Goal: Task Accomplishment & Management: Manage account settings

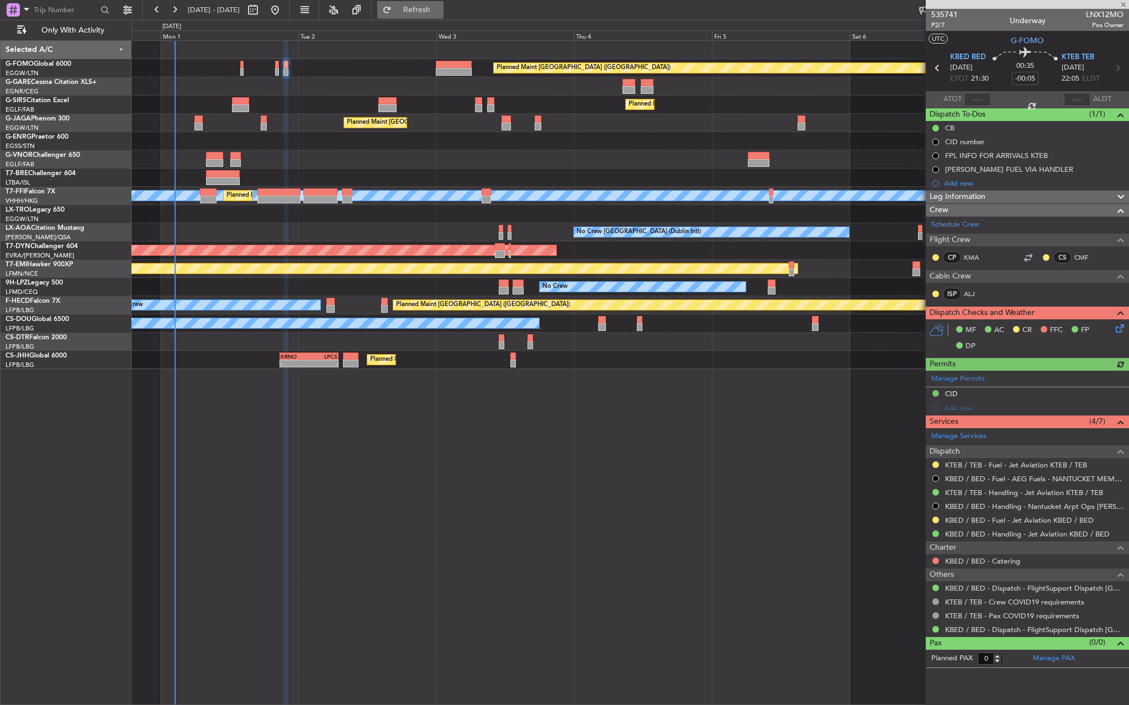
click at [440, 9] on span "Refresh" at bounding box center [417, 10] width 46 height 8
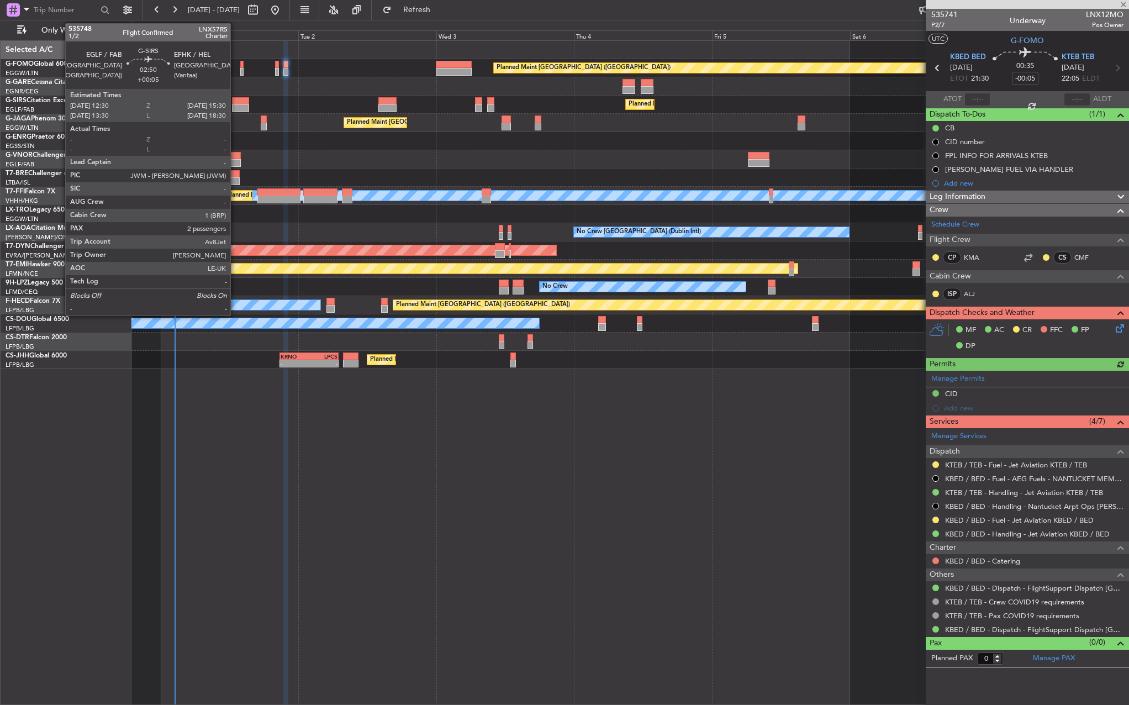
click at [235, 105] on div at bounding box center [241, 108] width 18 height 8
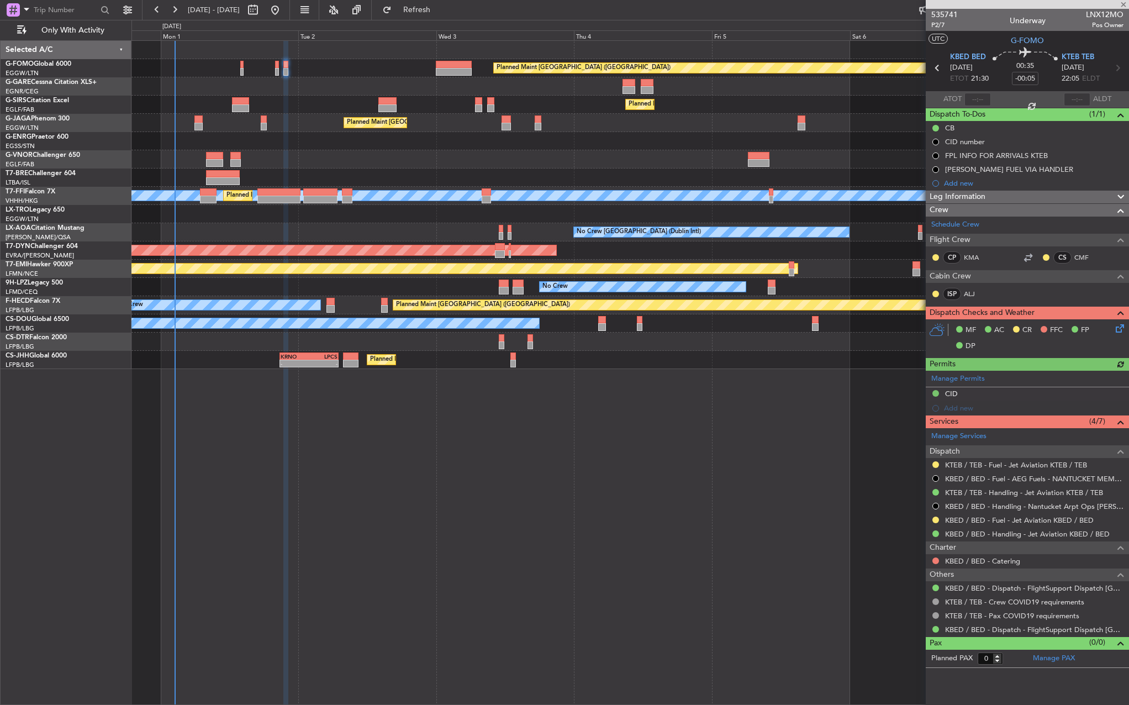
type input "+00:05"
type input "2"
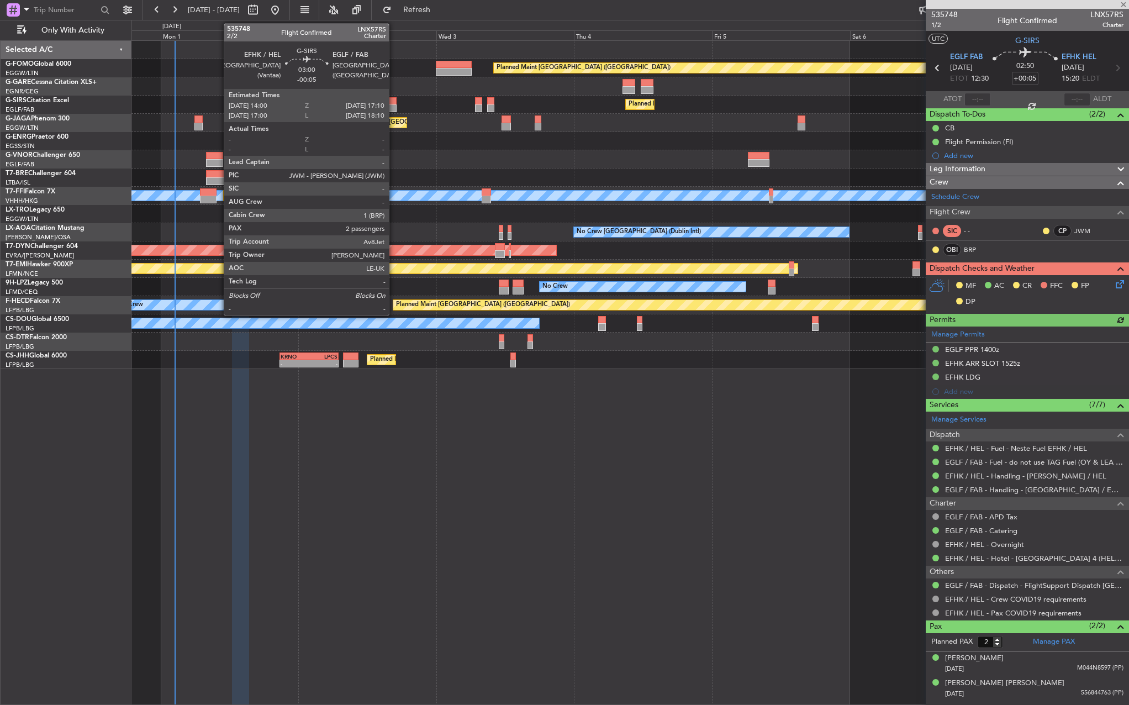
click at [394, 108] on div at bounding box center [387, 108] width 18 height 8
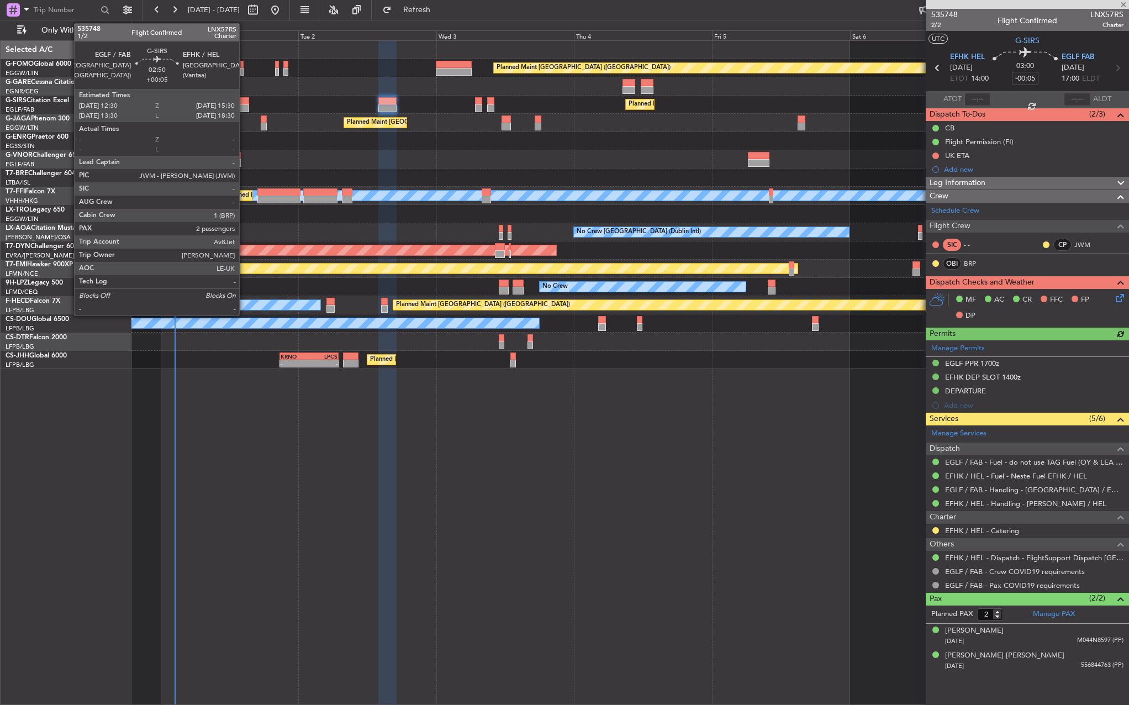
click at [244, 107] on div at bounding box center [241, 108] width 18 height 8
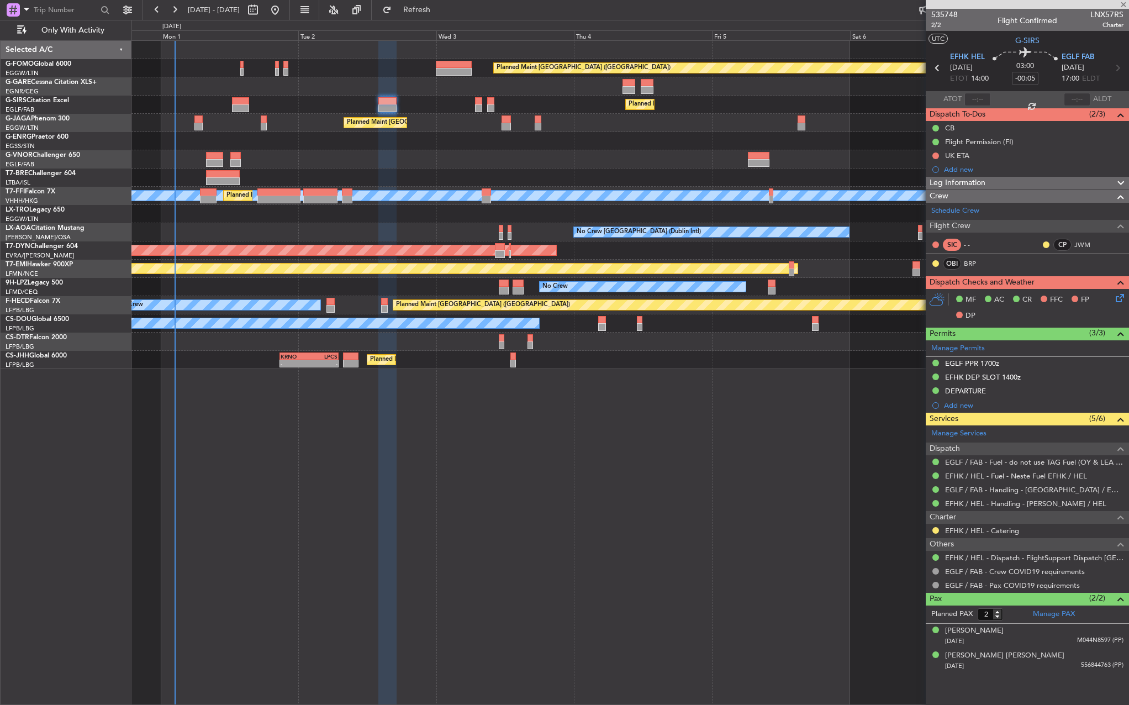
type input "+00:05"
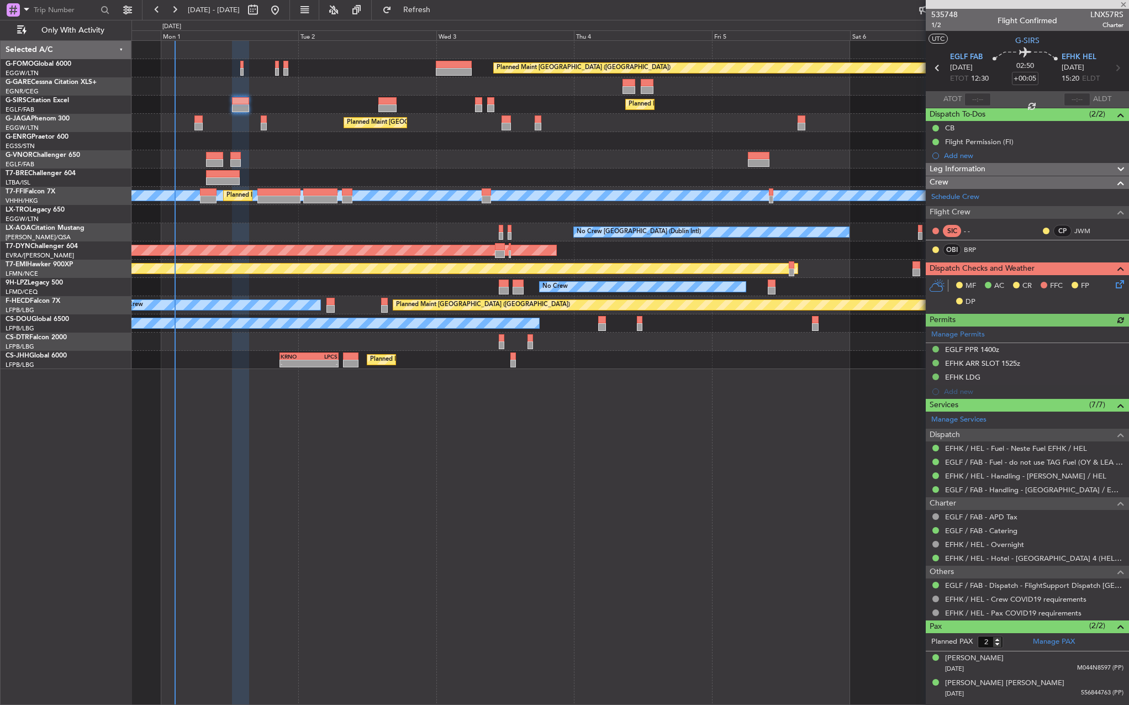
click at [1120, 286] on icon at bounding box center [1118, 282] width 9 height 9
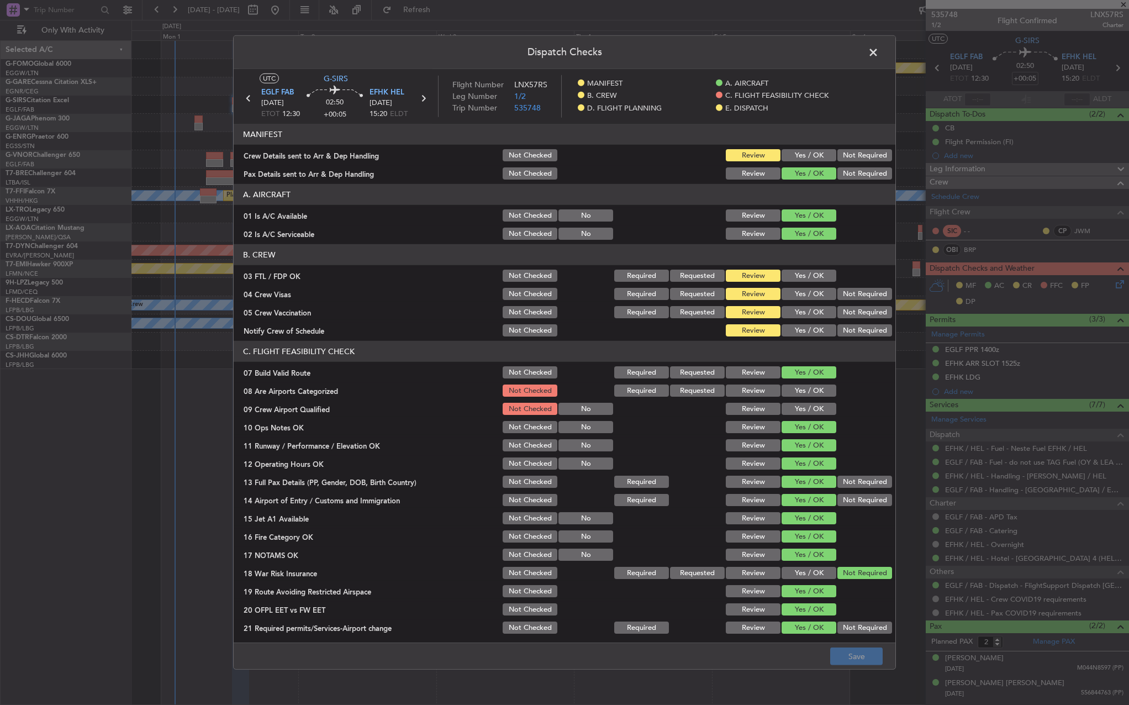
click at [879, 50] on span at bounding box center [879, 55] width 0 height 22
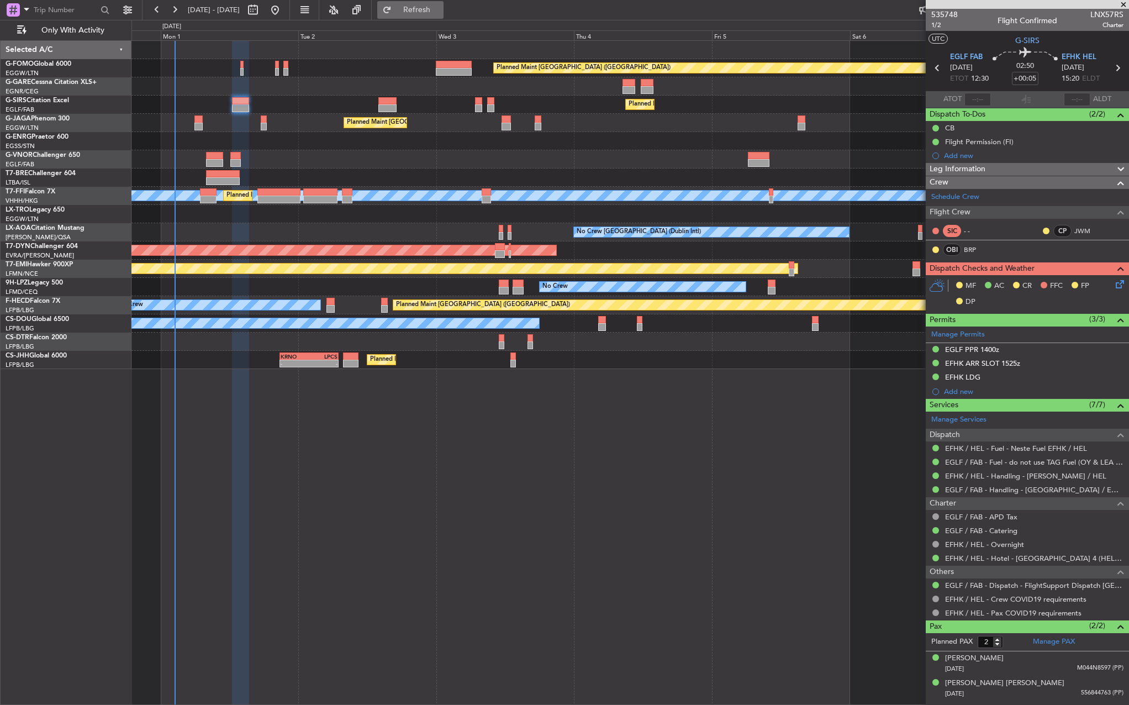
click at [440, 12] on span "Refresh" at bounding box center [417, 10] width 46 height 8
click at [1119, 286] on icon at bounding box center [1118, 282] width 9 height 9
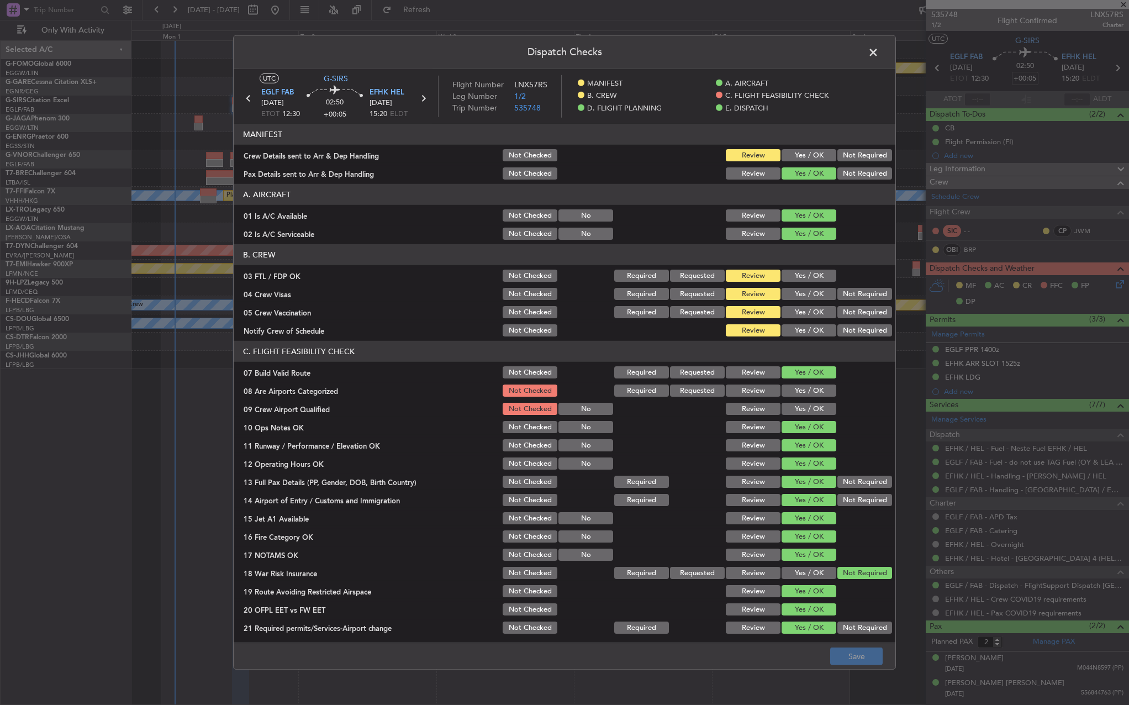
click at [800, 157] on button "Yes / OK" at bounding box center [809, 155] width 55 height 12
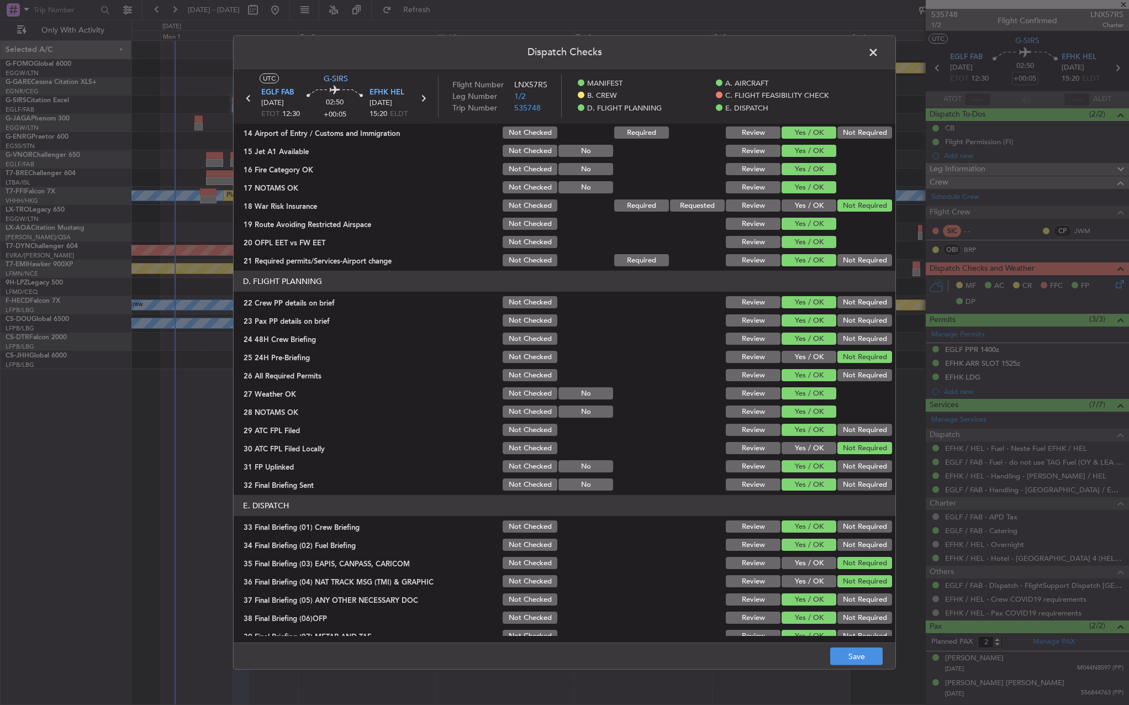
scroll to position [469, 0]
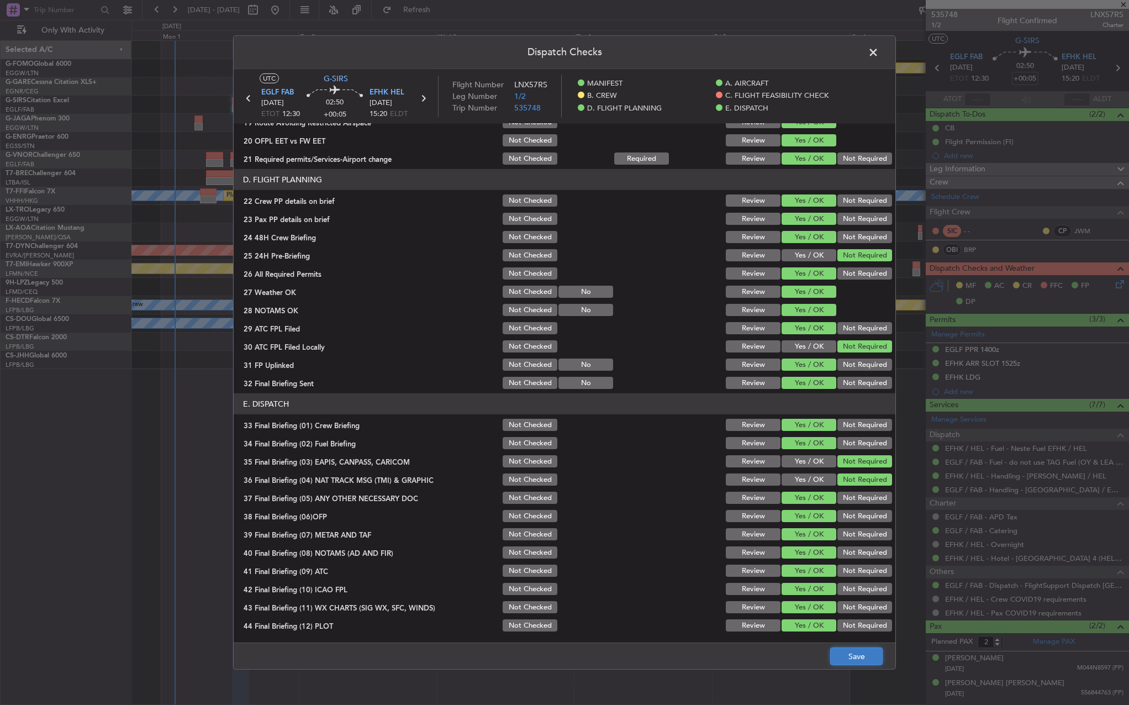
click at [845, 660] on button "Save" at bounding box center [856, 656] width 52 height 18
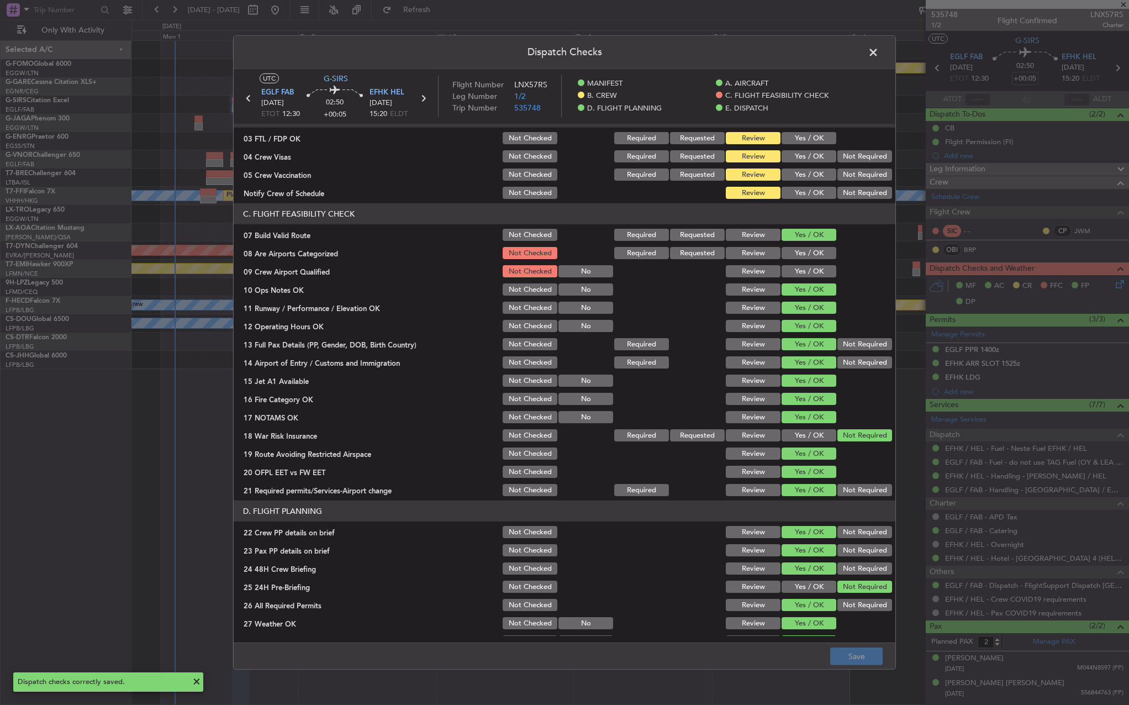
scroll to position [0, 0]
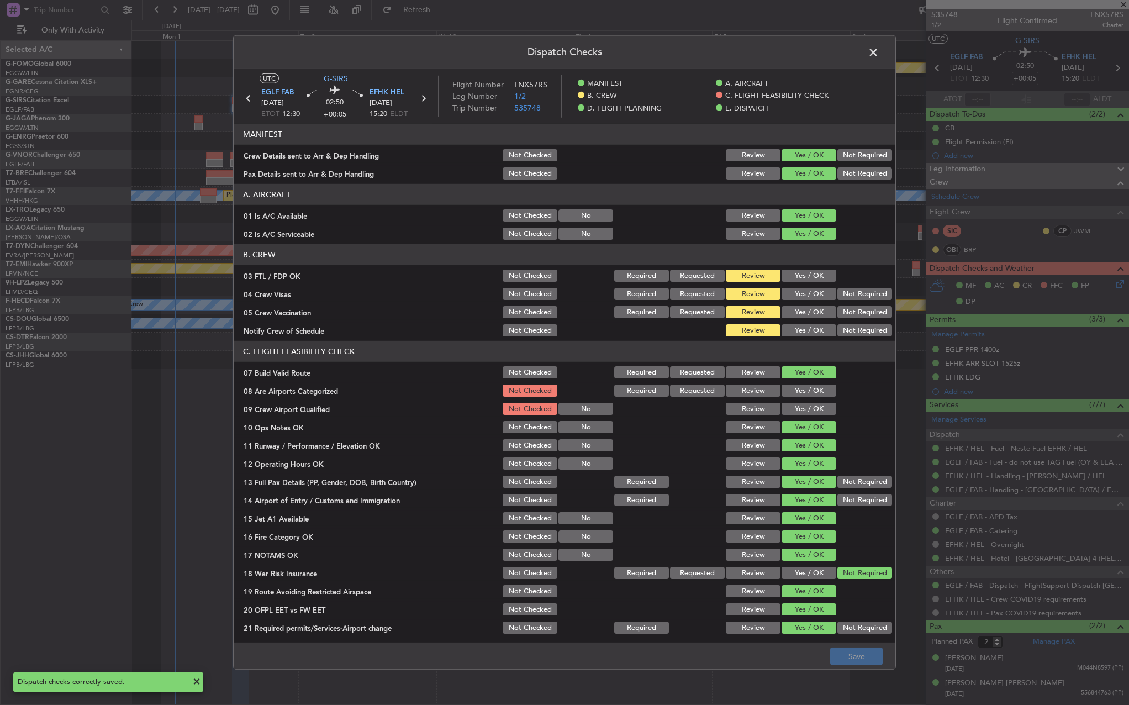
click at [879, 49] on span at bounding box center [879, 55] width 0 height 22
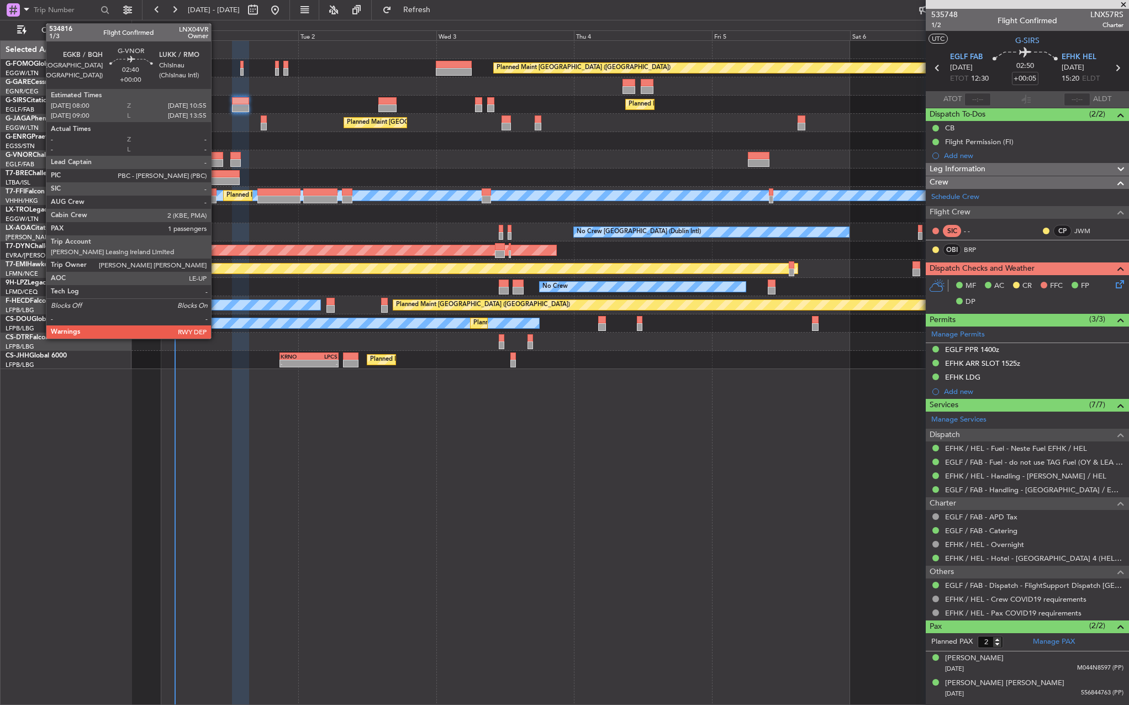
click at [217, 161] on div at bounding box center [214, 163] width 17 height 8
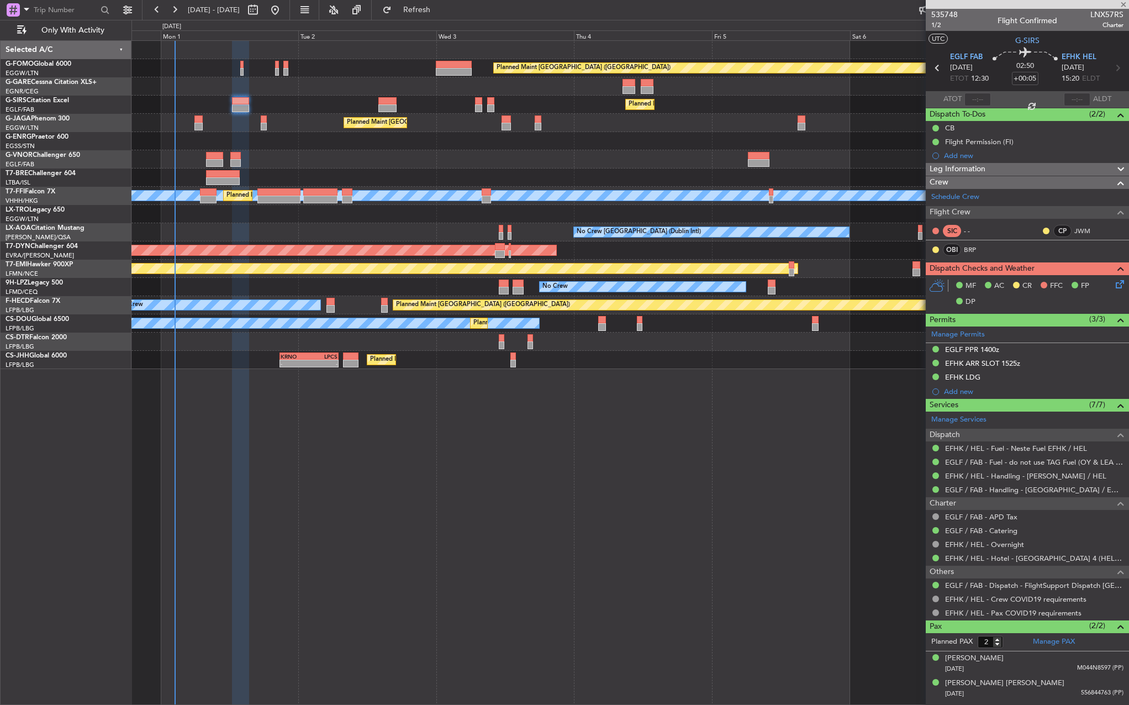
type input "1"
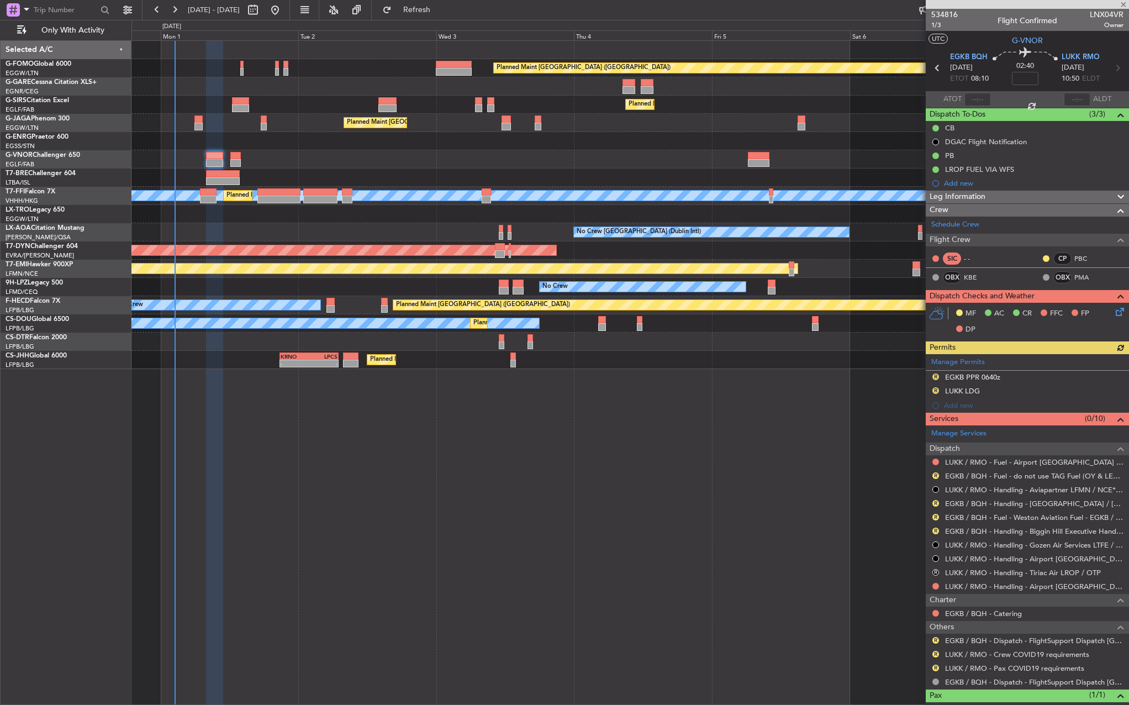
click at [192, 122] on div "Planned Maint [GEOGRAPHIC_DATA] ([GEOGRAPHIC_DATA]) Owner Ibiza" at bounding box center [629, 123] width 997 height 18
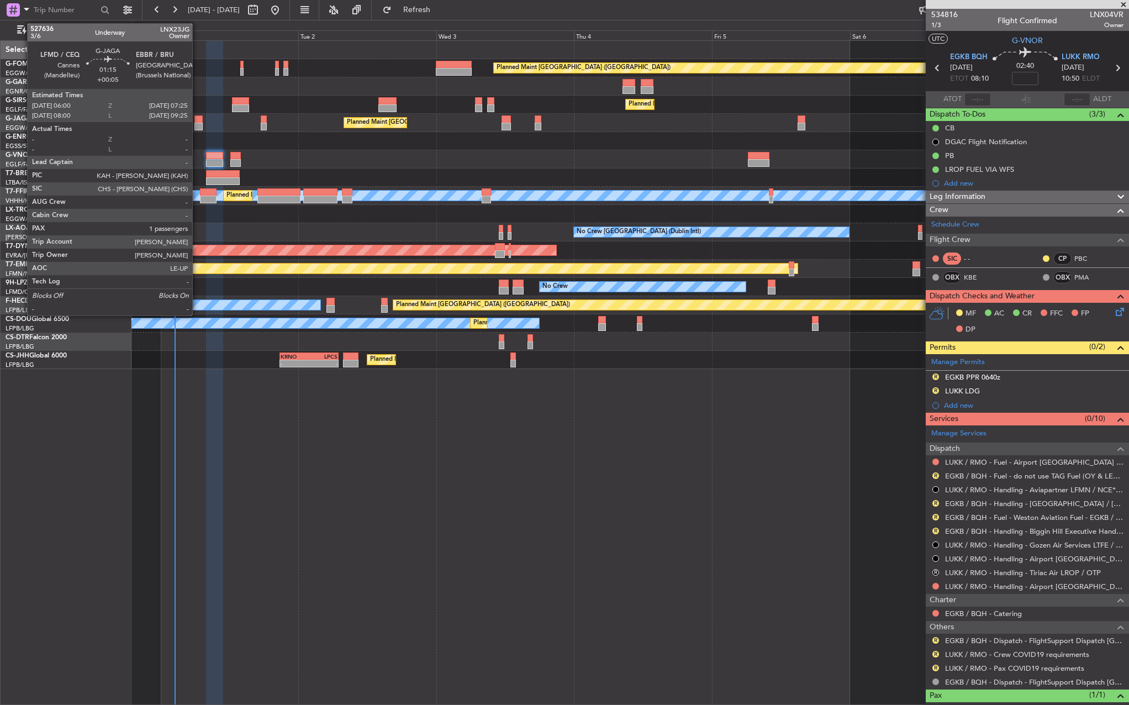
click at [197, 122] on div at bounding box center [198, 119] width 8 height 8
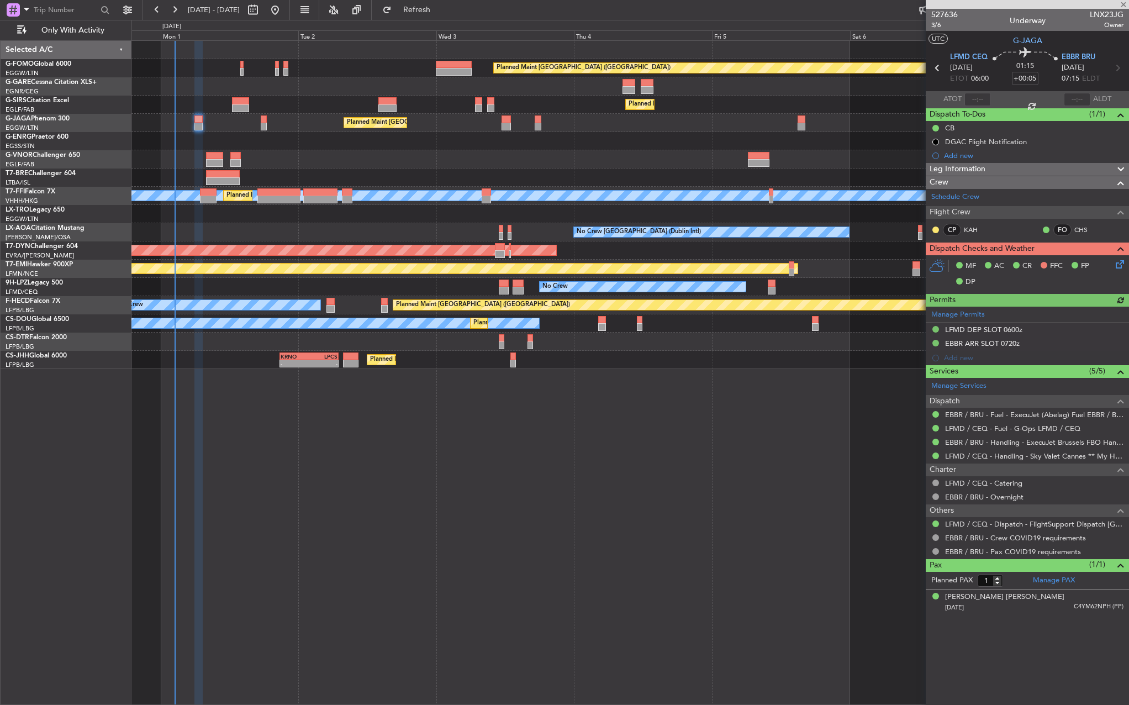
click at [271, 121] on div "Planned Maint [GEOGRAPHIC_DATA] ([GEOGRAPHIC_DATA]) Owner Ibiza" at bounding box center [629, 123] width 997 height 18
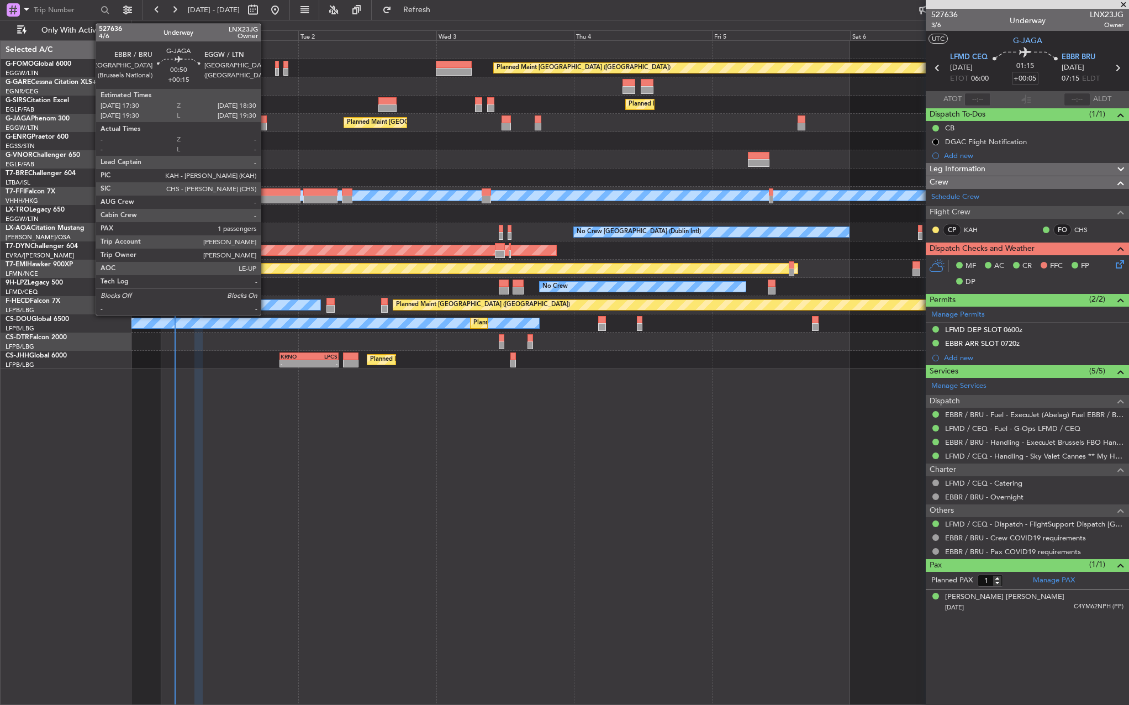
click at [265, 126] on div at bounding box center [264, 127] width 6 height 8
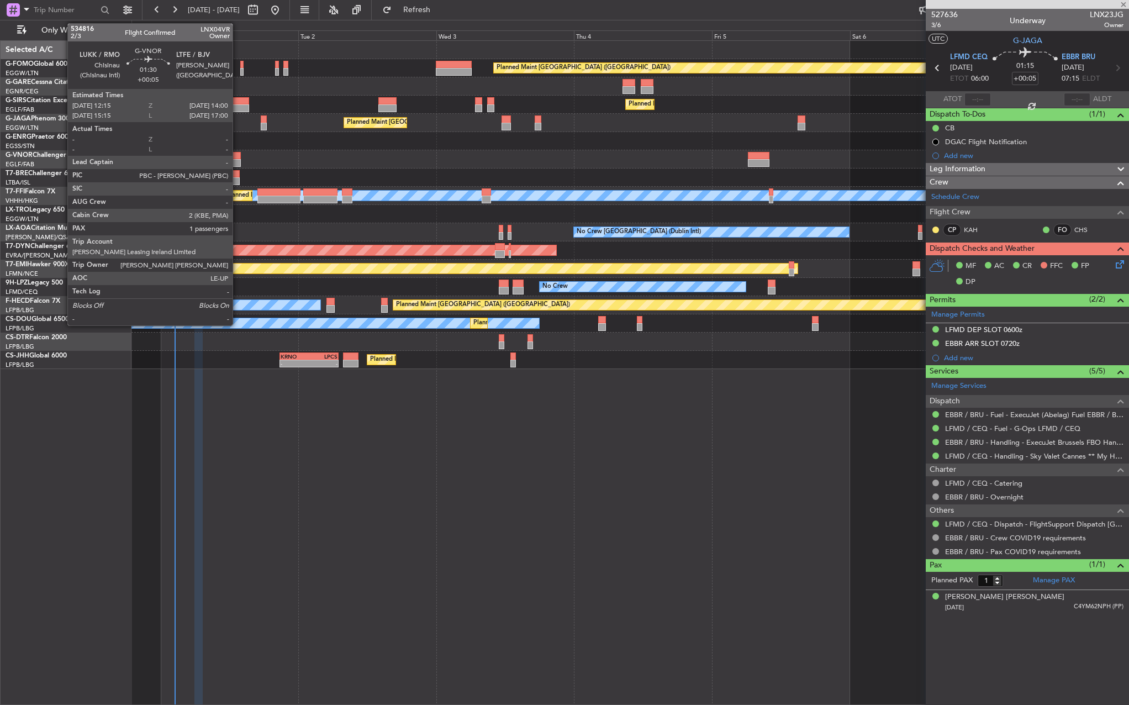
click at [238, 155] on div at bounding box center [235, 156] width 10 height 8
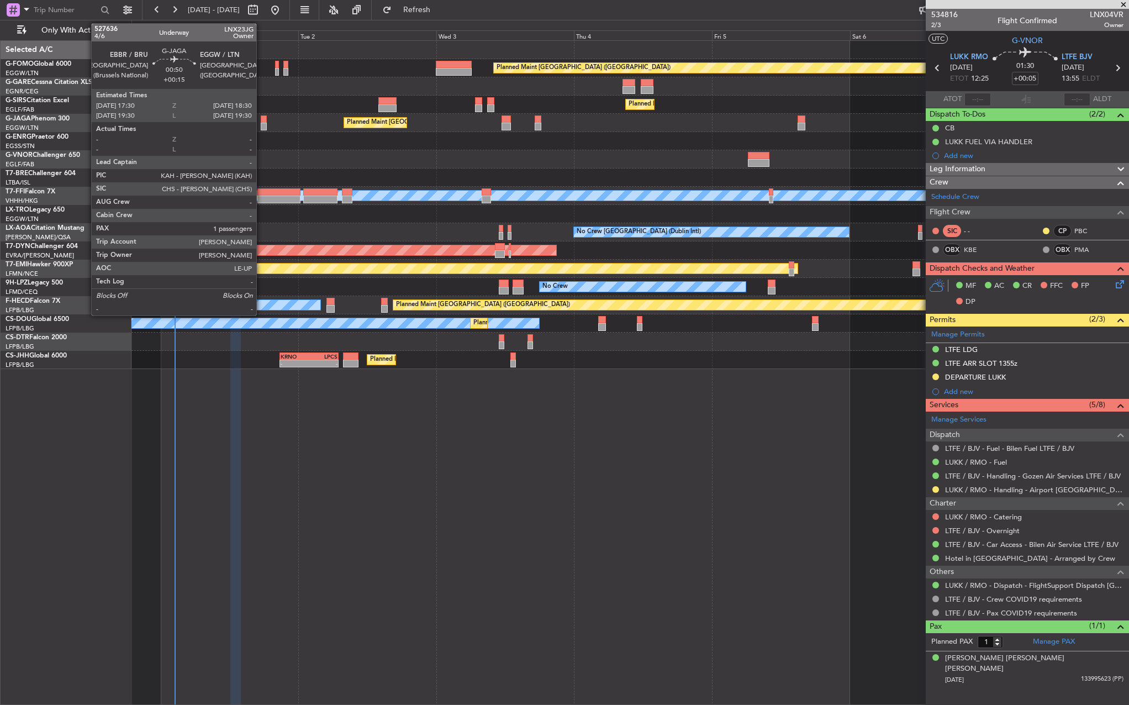
click at [261, 120] on div at bounding box center [264, 119] width 6 height 8
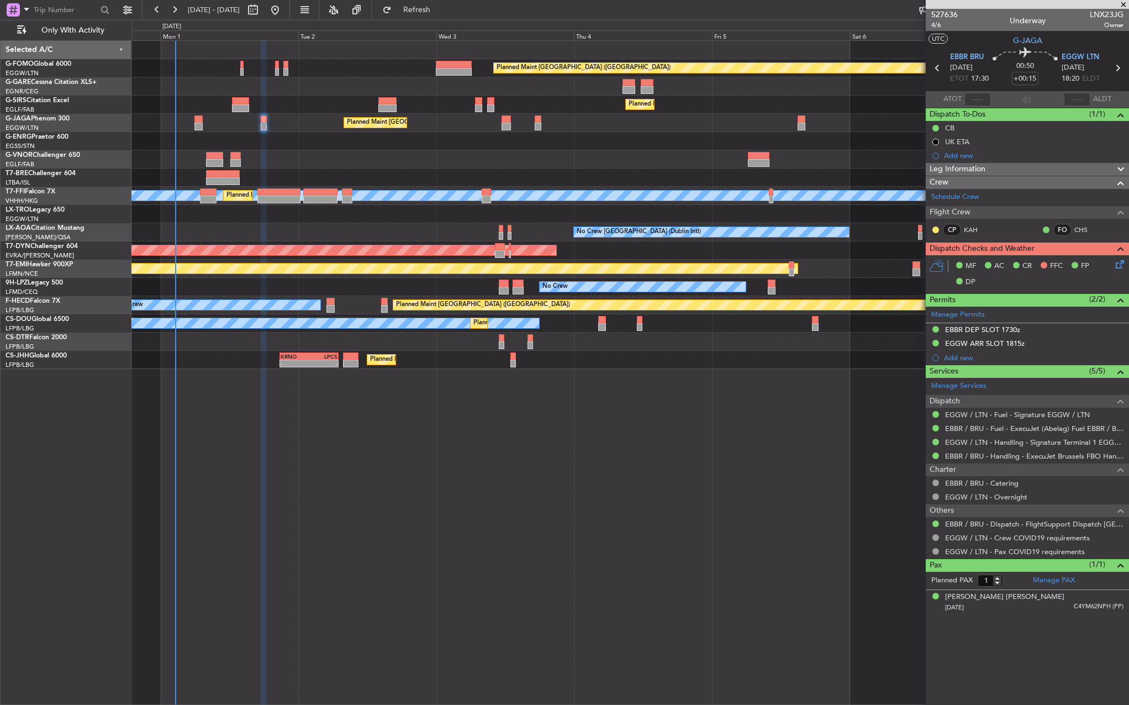
click at [1109, 264] on div "MF AC CR FFC FP DP" at bounding box center [1032, 274] width 162 height 33
click at [1115, 260] on icon at bounding box center [1118, 262] width 9 height 9
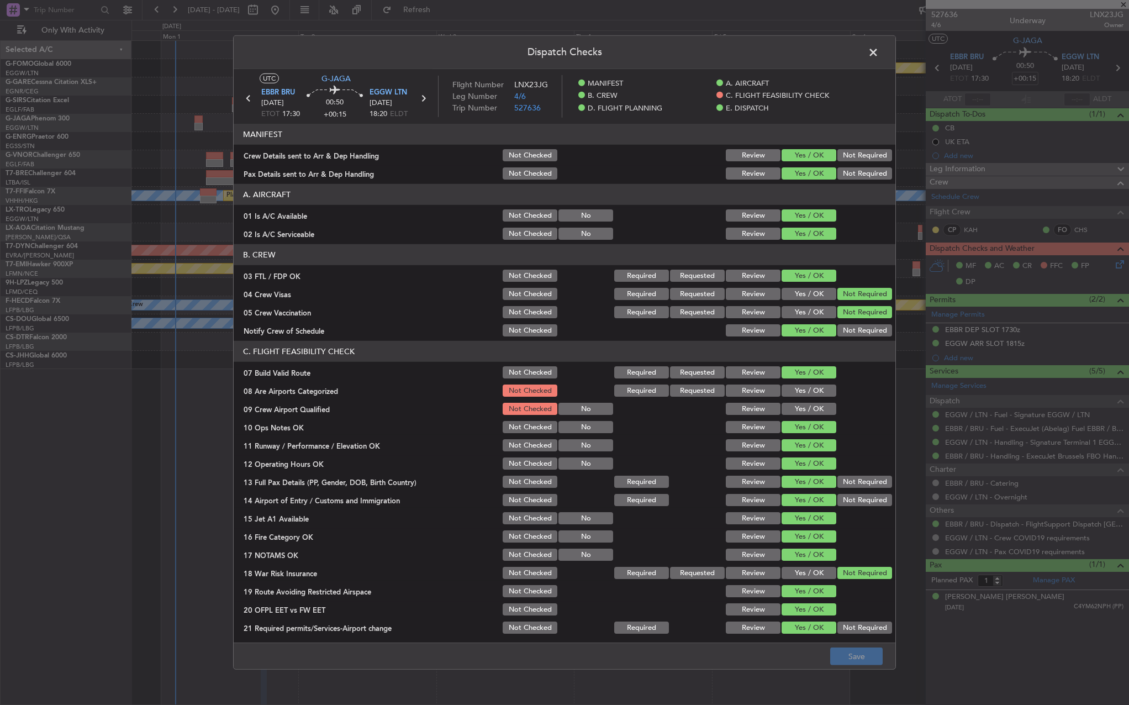
click at [879, 54] on span at bounding box center [879, 55] width 0 height 22
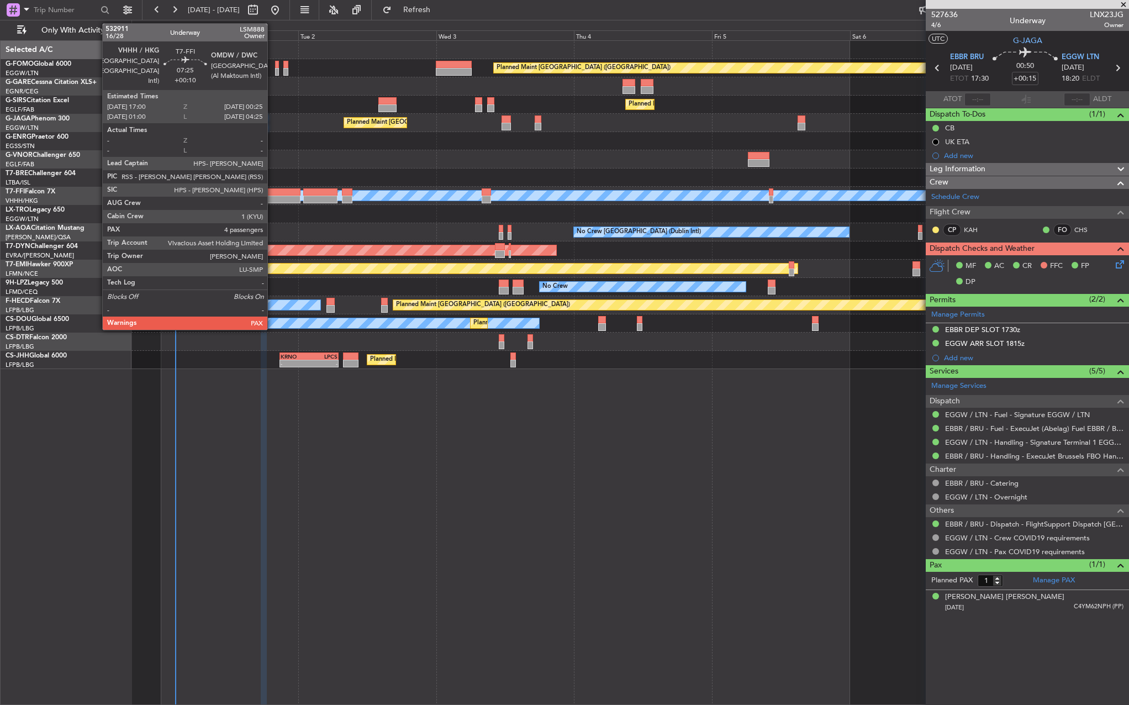
click at [272, 196] on div at bounding box center [278, 200] width 43 height 8
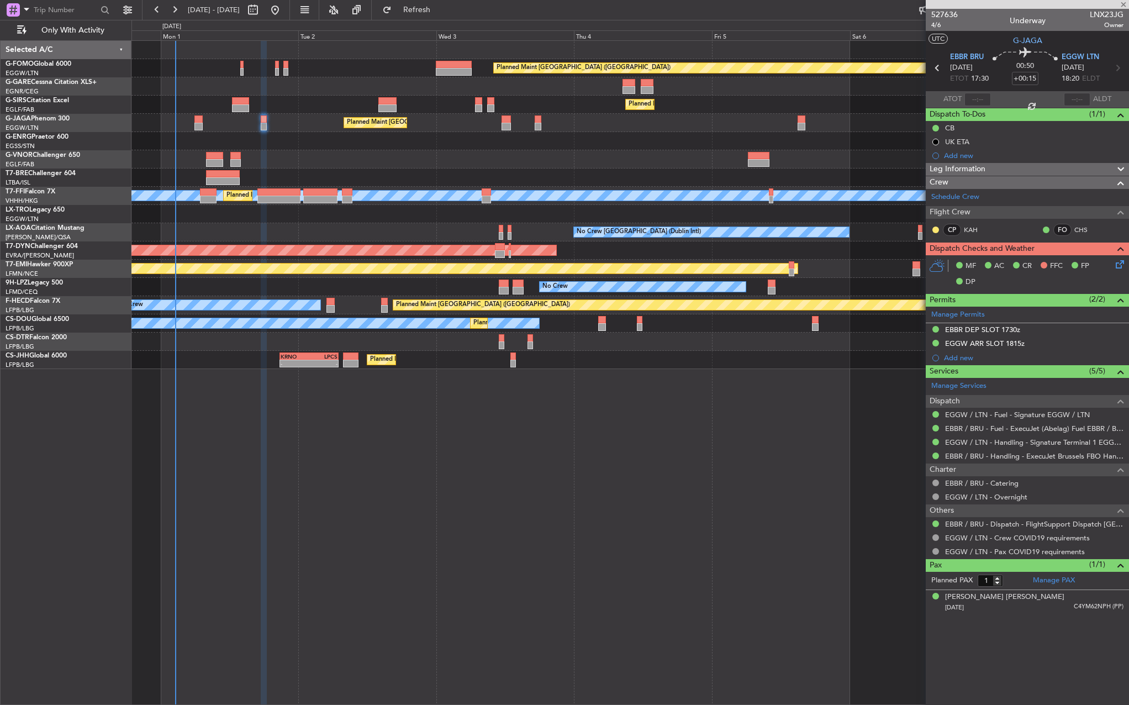
type input "+00:10"
type input "4"
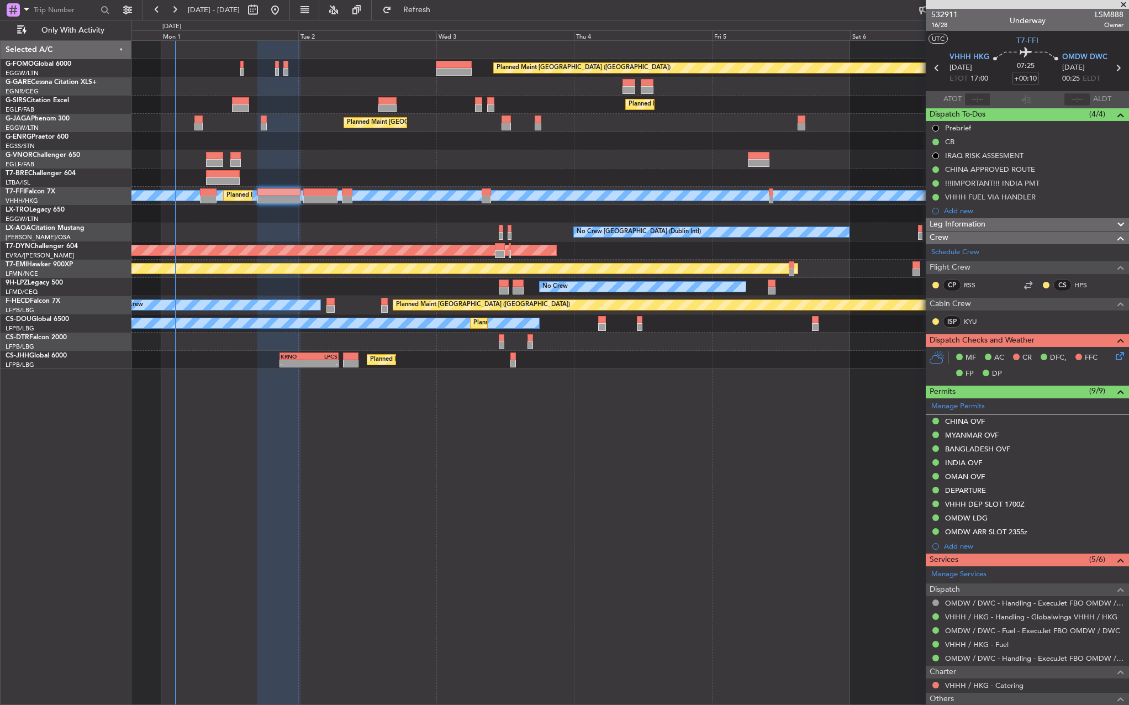
click at [1103, 358] on div "MF AC CR DFC, FFC FP DP" at bounding box center [1032, 366] width 162 height 33
click at [1114, 356] on icon at bounding box center [1118, 354] width 9 height 9
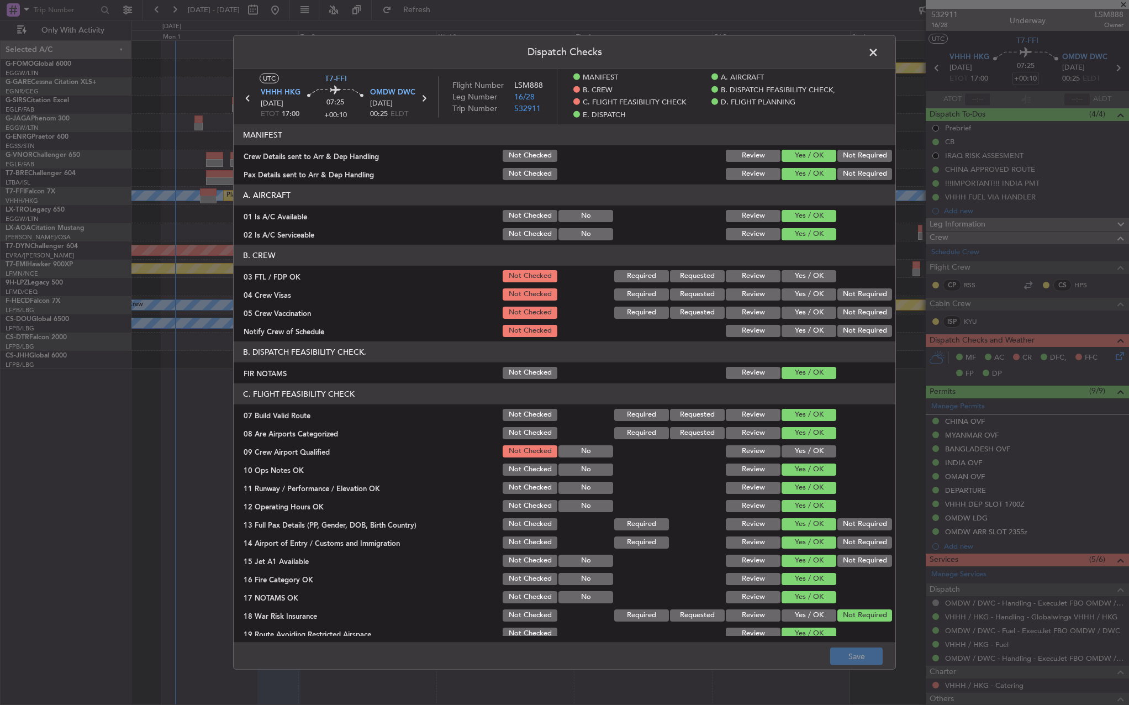
click at [879, 49] on span at bounding box center [879, 55] width 0 height 22
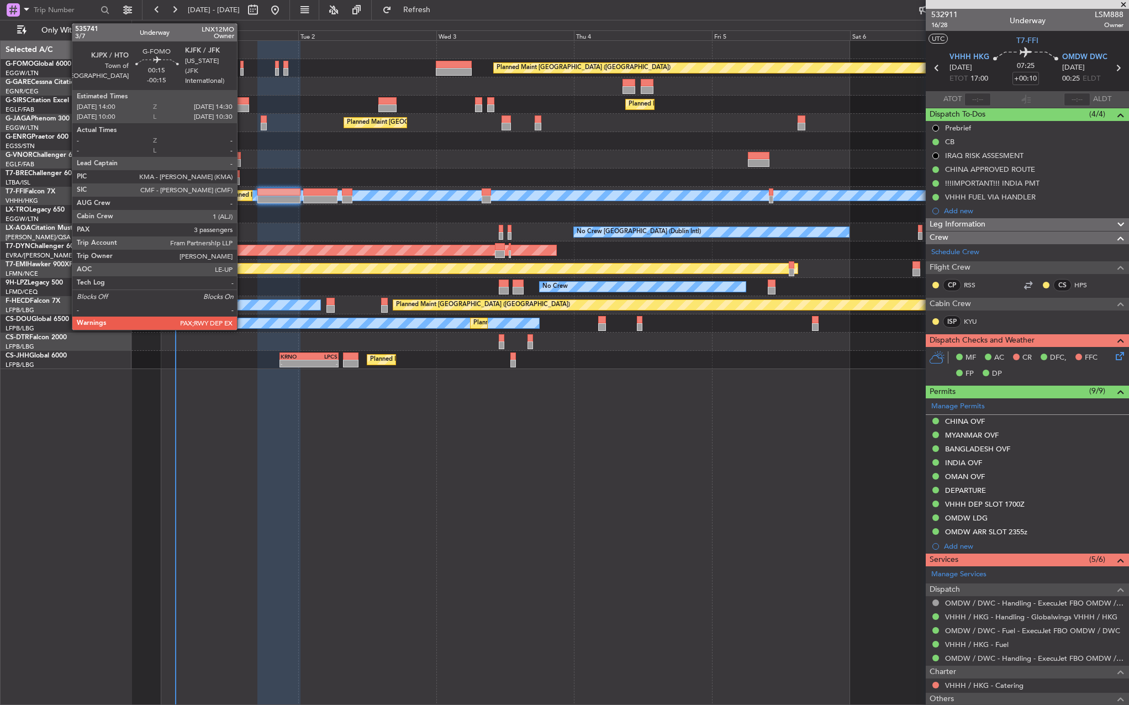
click at [242, 68] on div at bounding box center [241, 72] width 3 height 8
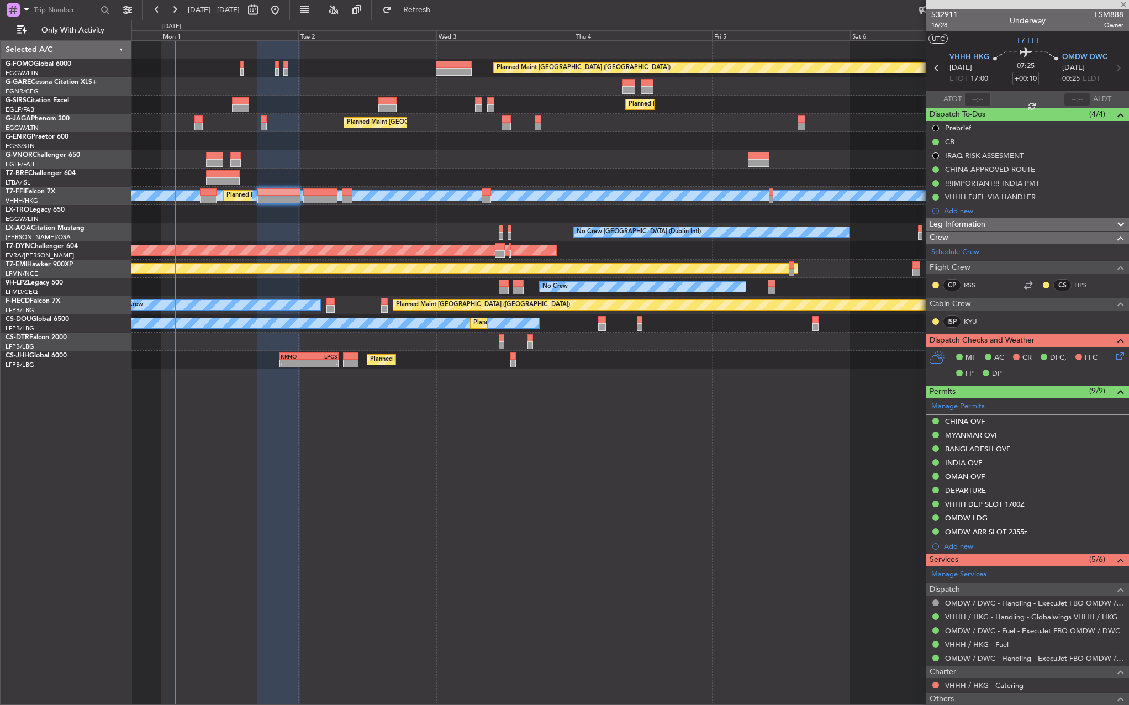
type input "-00:15"
type input "3"
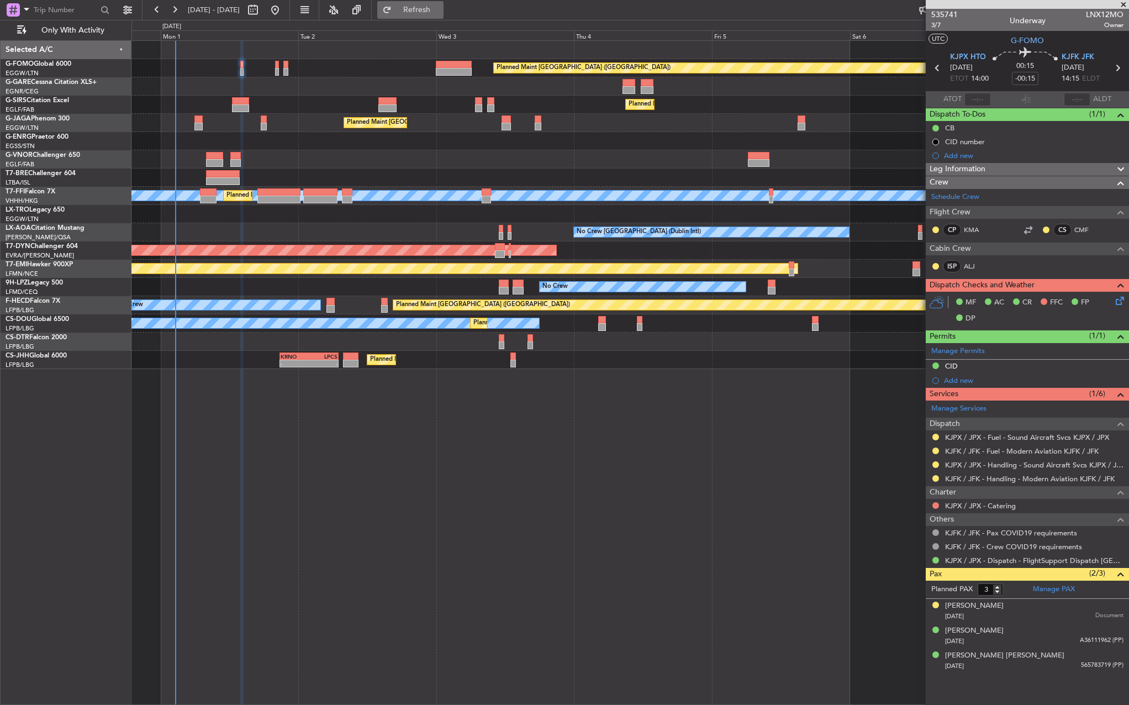
click at [440, 18] on button "Refresh" at bounding box center [410, 10] width 66 height 18
click at [441, 18] on button "Refreshing..." at bounding box center [410, 10] width 66 height 18
click at [1122, 303] on icon at bounding box center [1118, 298] width 9 height 9
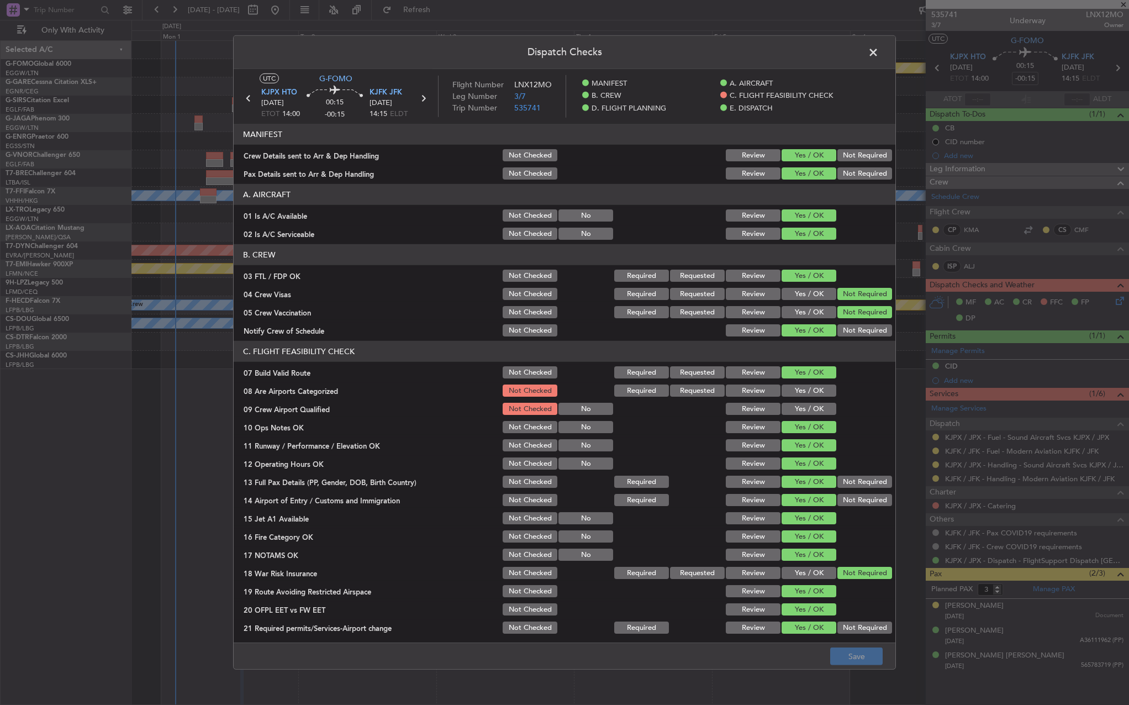
scroll to position [110, 0]
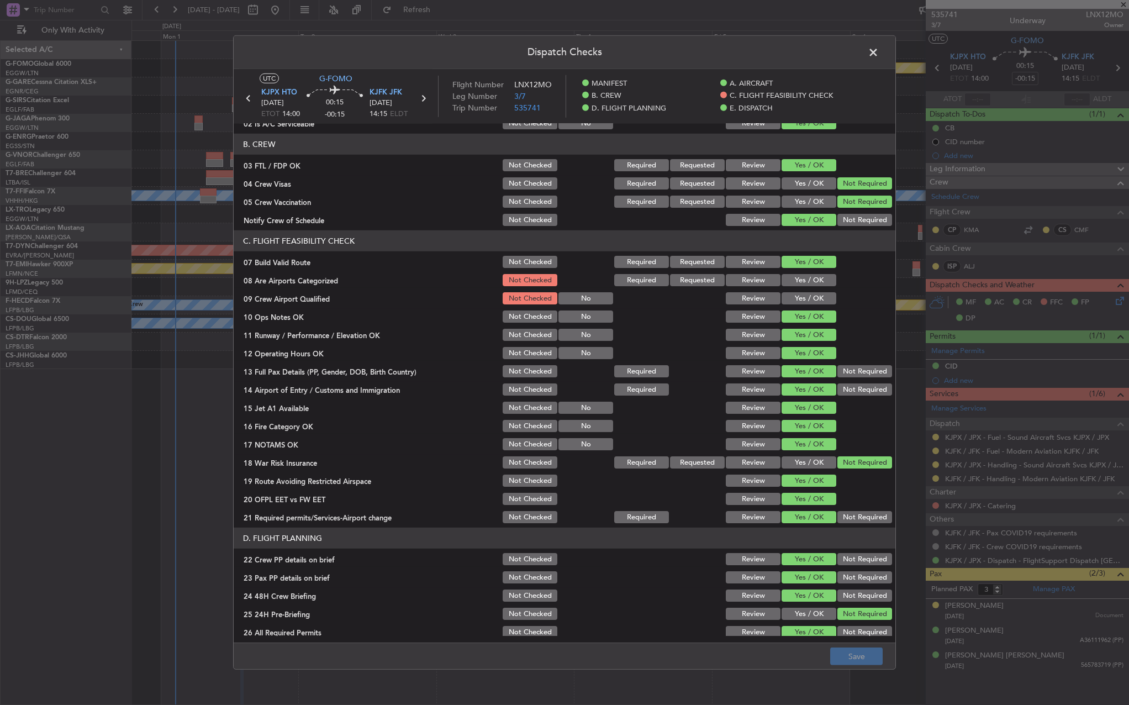
click at [879, 51] on span at bounding box center [879, 55] width 0 height 22
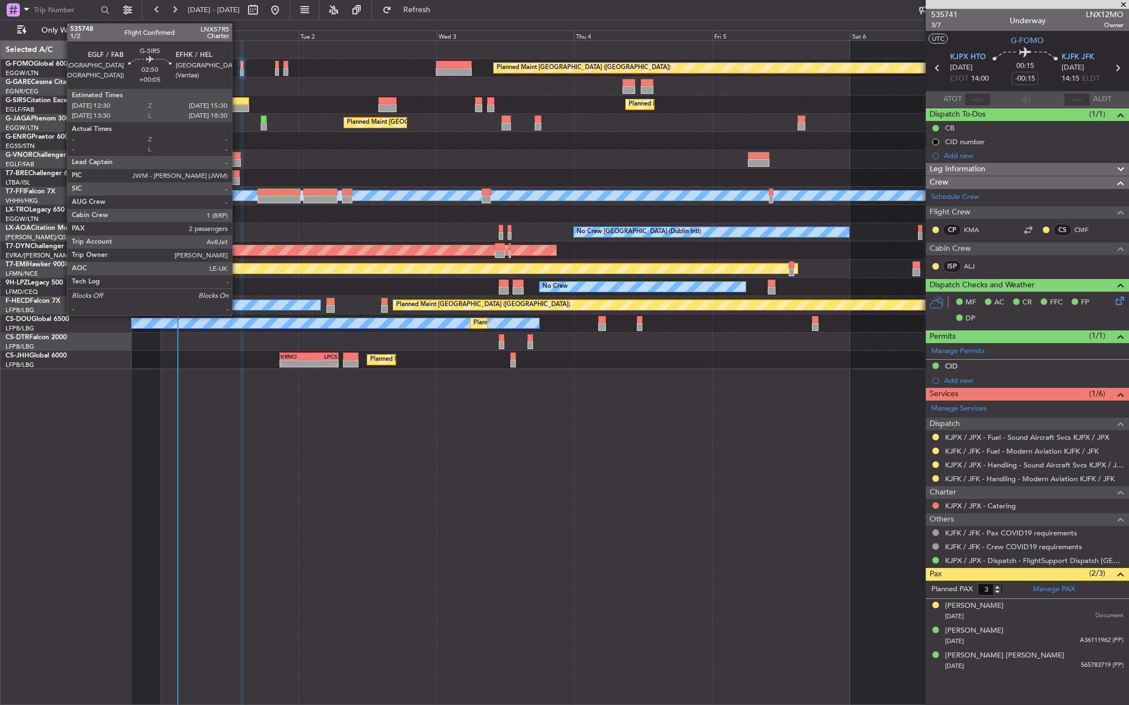
click at [237, 105] on div at bounding box center [241, 108] width 18 height 8
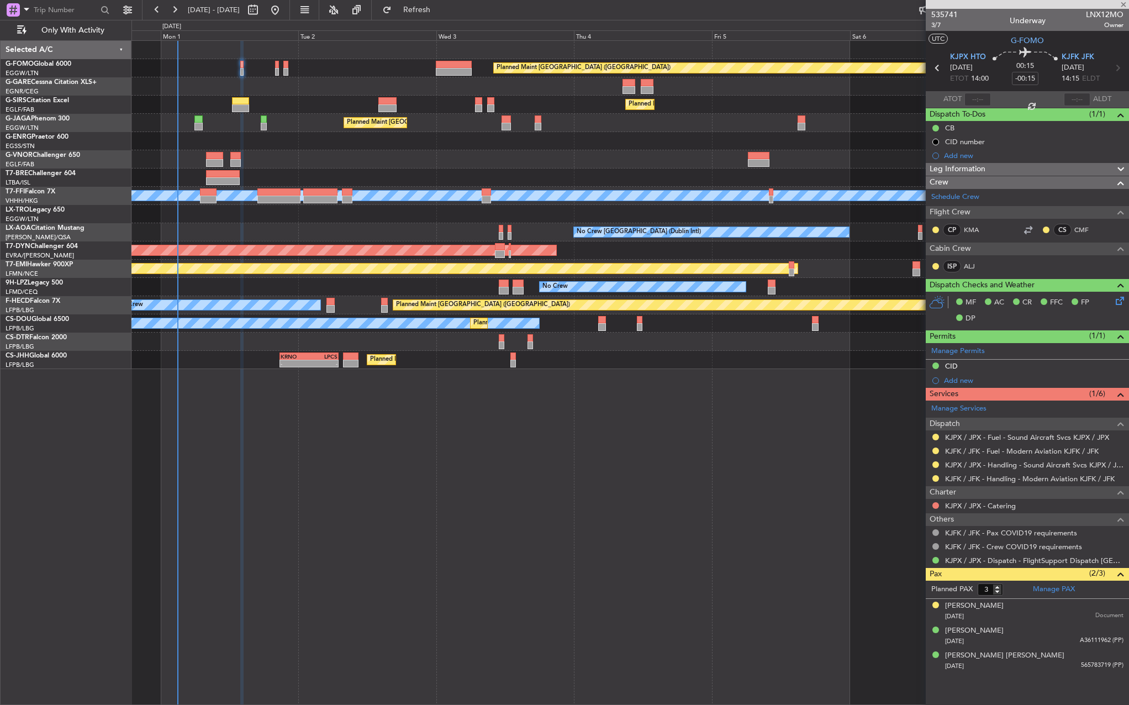
type input "+00:05"
type input "2"
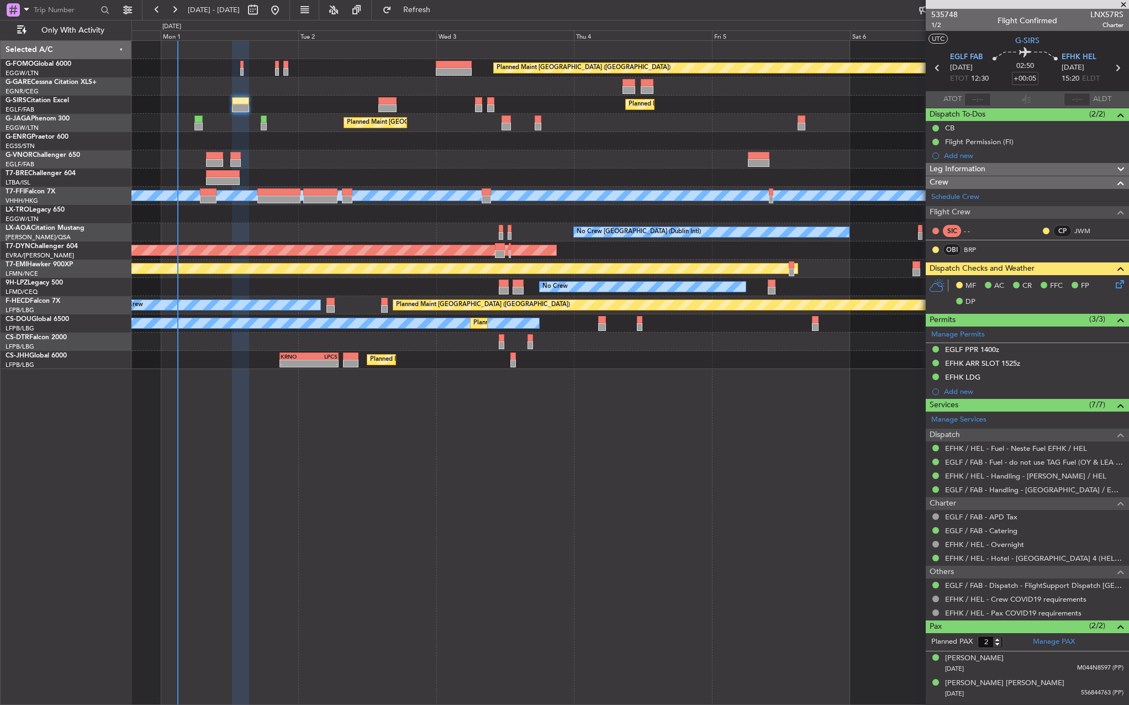
click at [1122, 280] on icon at bounding box center [1118, 282] width 9 height 9
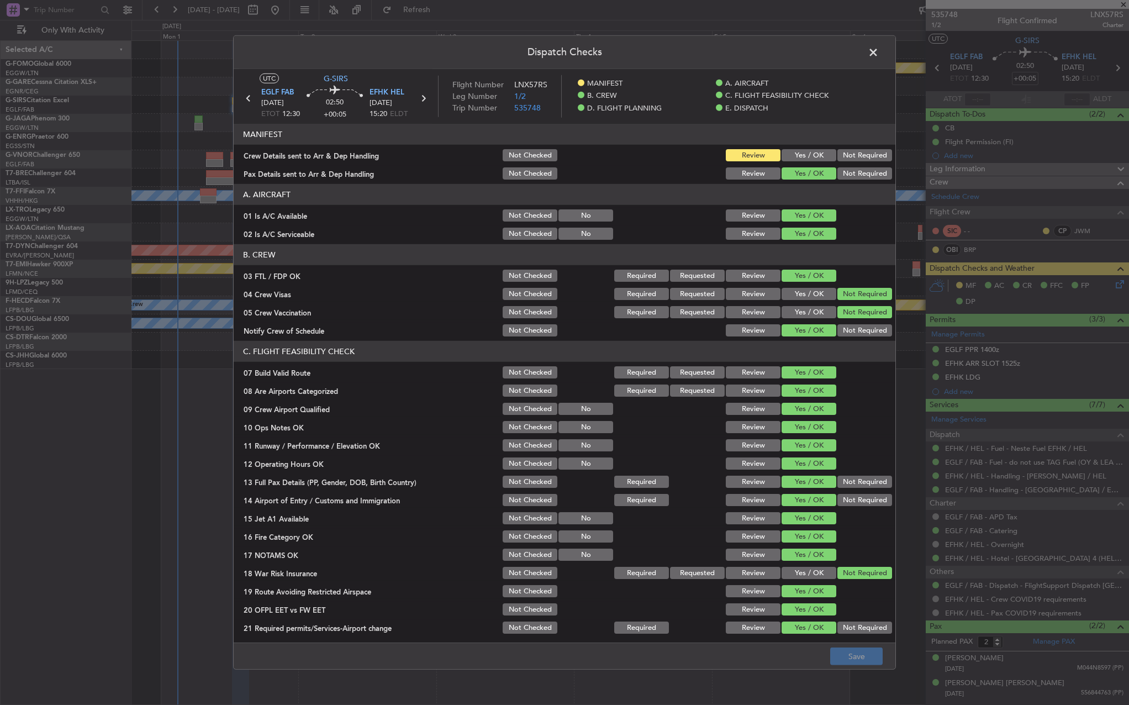
click at [788, 152] on button "Yes / OK" at bounding box center [809, 155] width 55 height 12
click at [866, 654] on button "Save" at bounding box center [856, 656] width 52 height 18
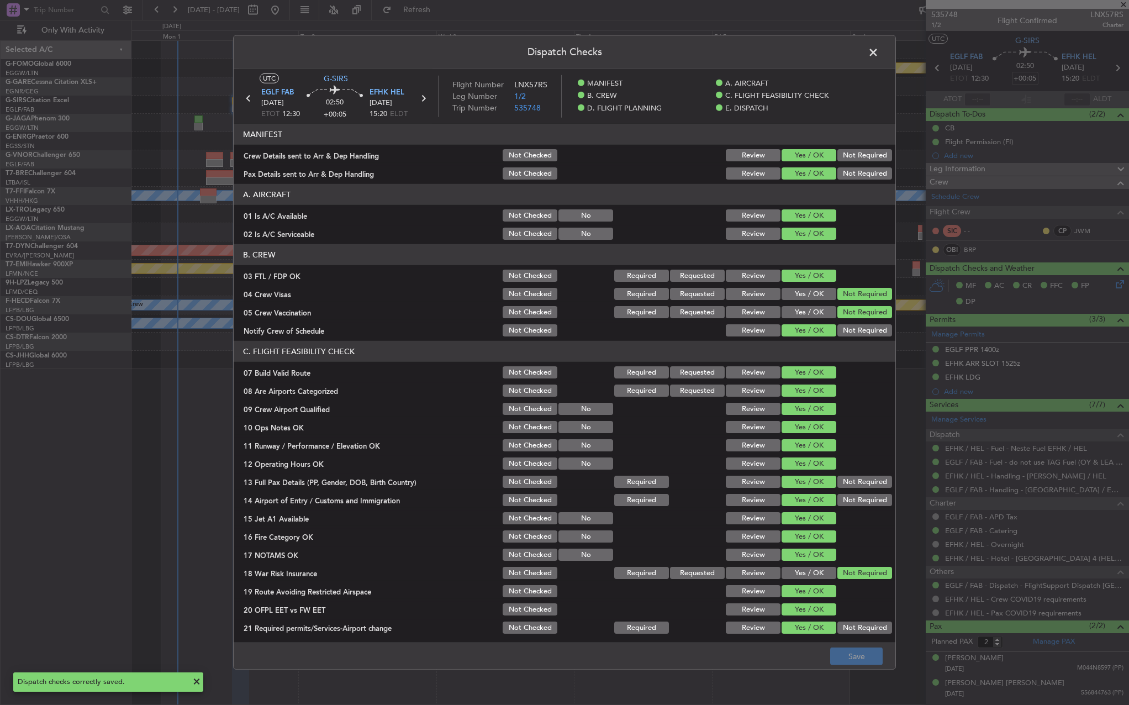
click at [879, 55] on span at bounding box center [879, 55] width 0 height 22
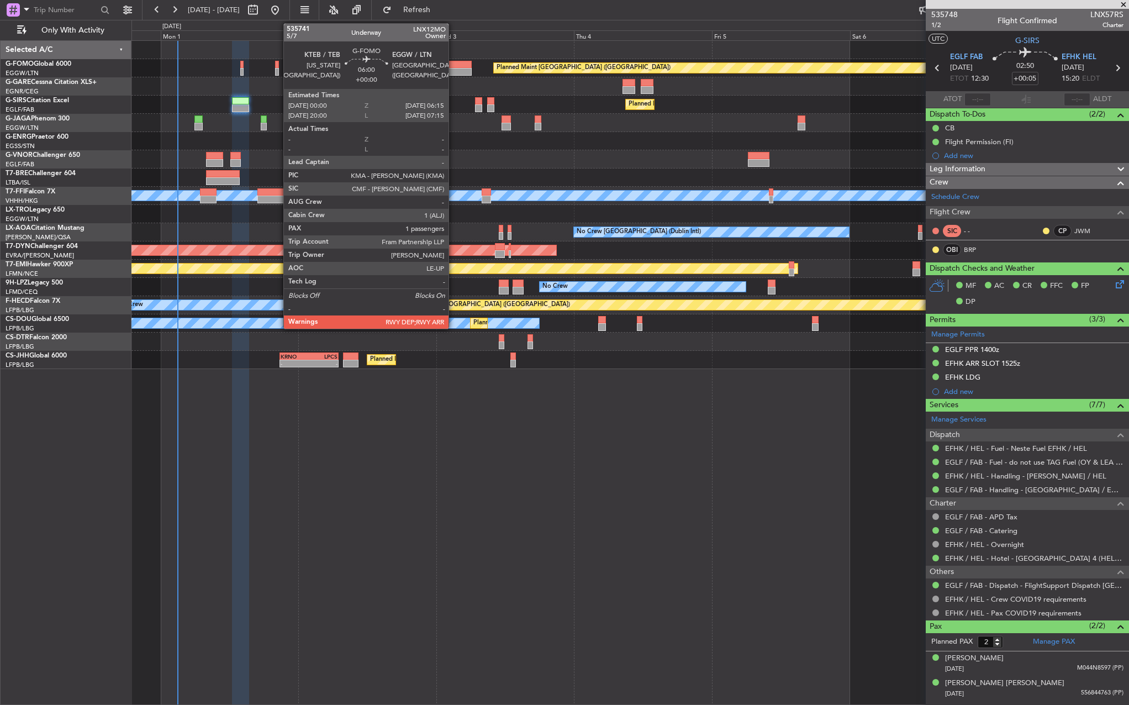
click at [454, 68] on div at bounding box center [454, 72] width 36 height 8
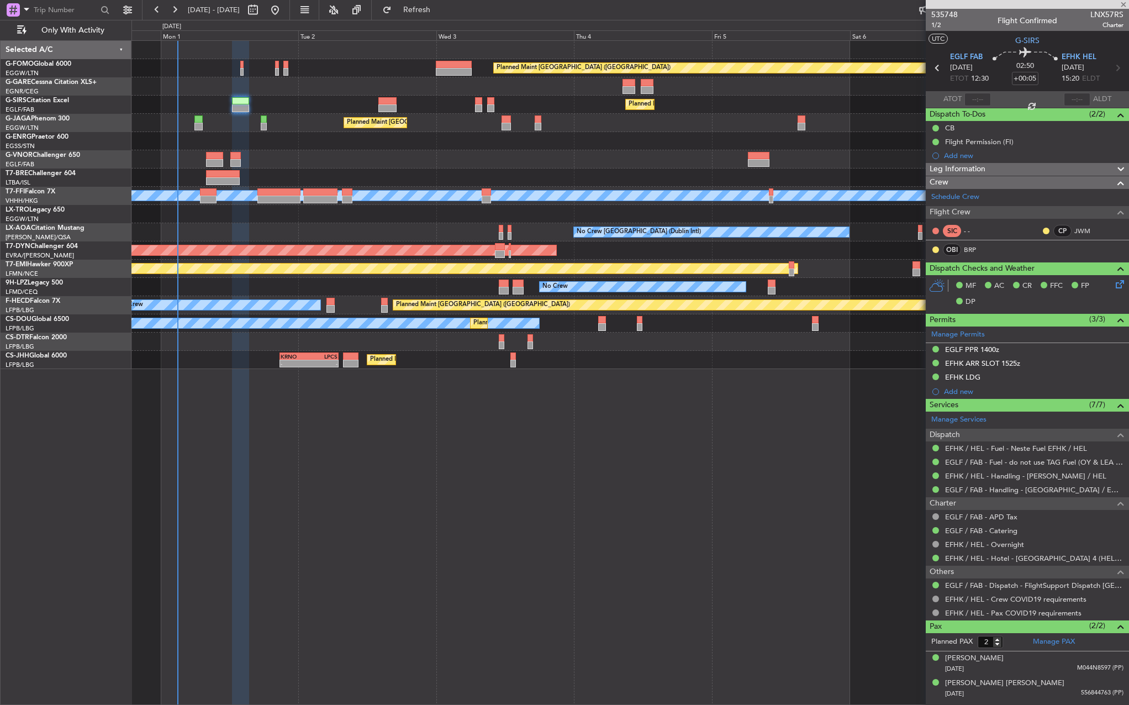
type input "1"
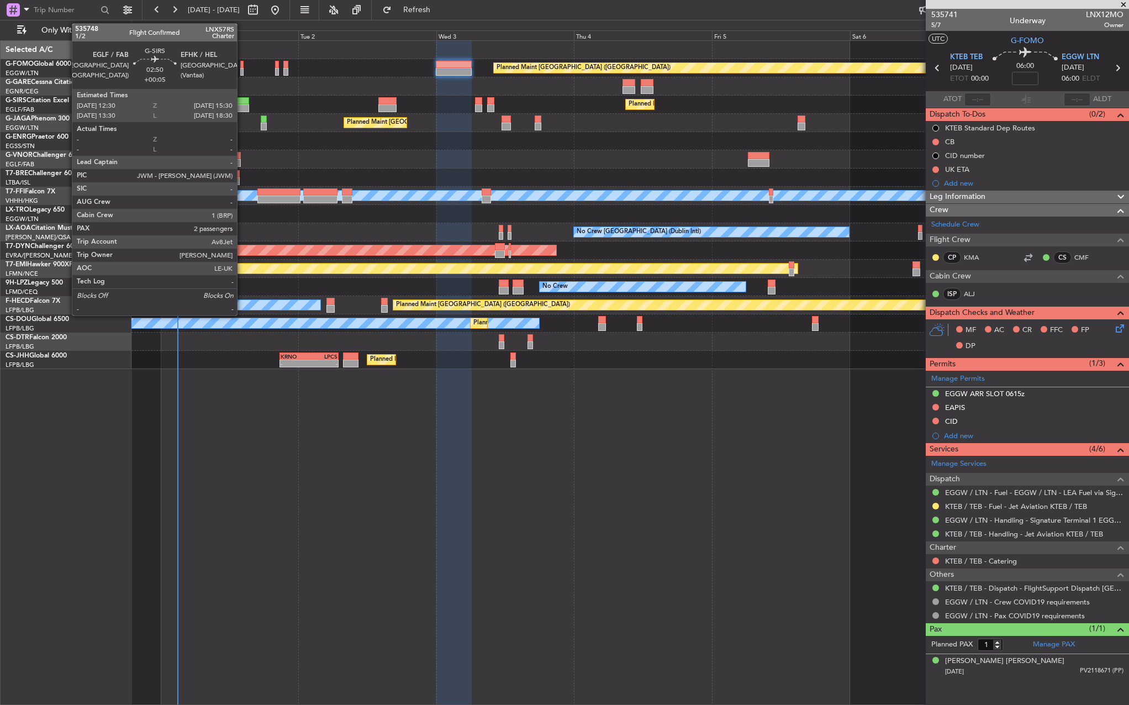
click at [242, 98] on div at bounding box center [241, 101] width 18 height 8
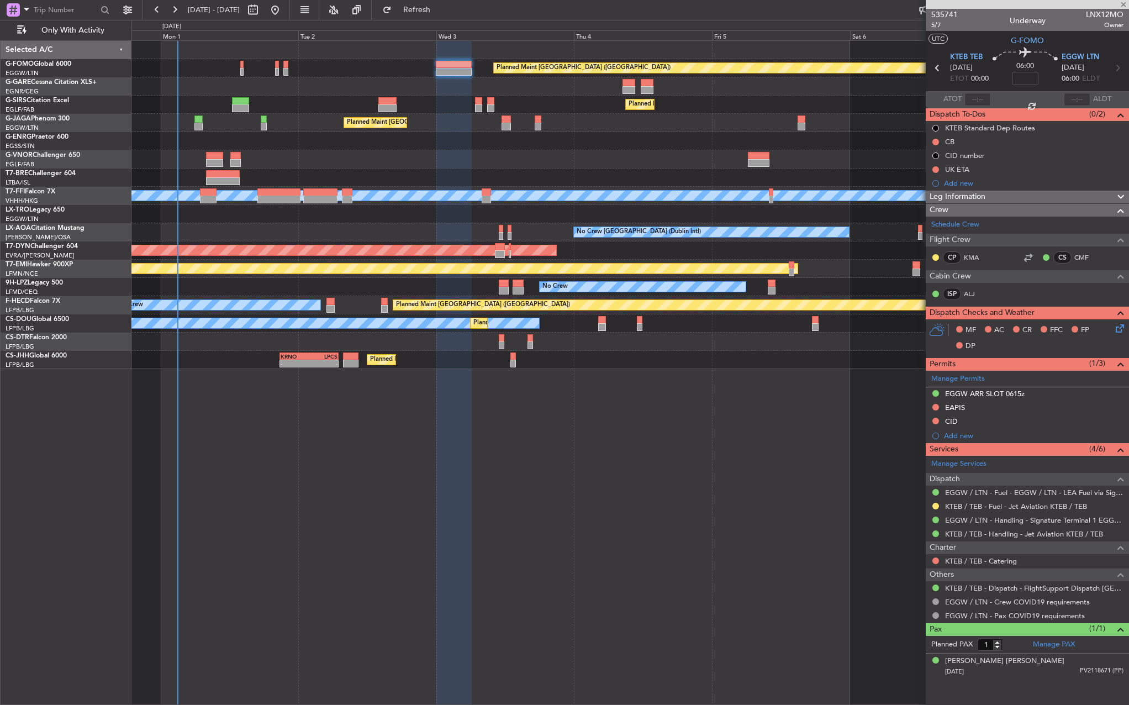
type input "+00:05"
type input "2"
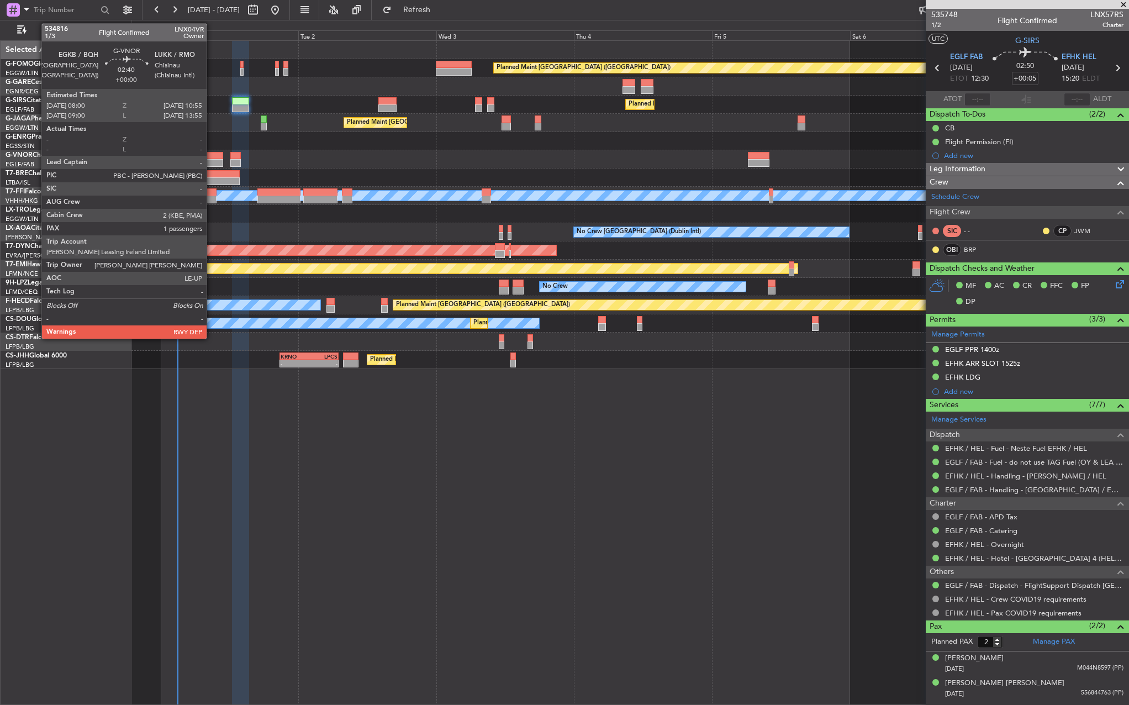
click at [212, 152] on div at bounding box center [214, 156] width 17 height 8
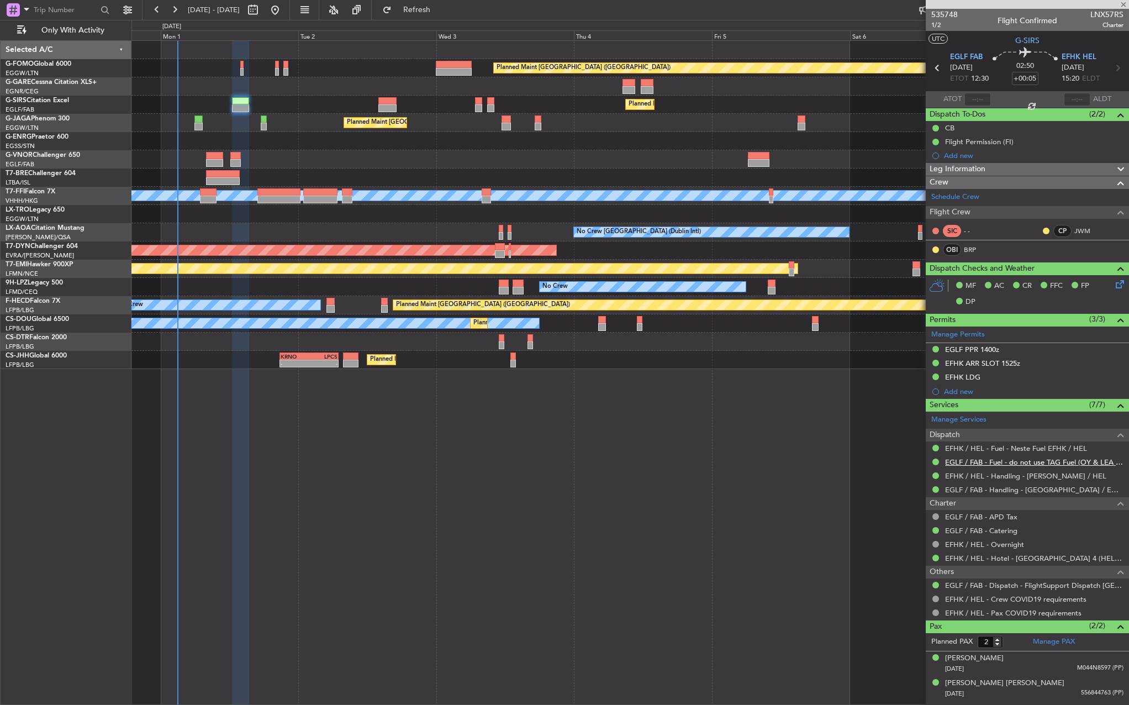
type input "1"
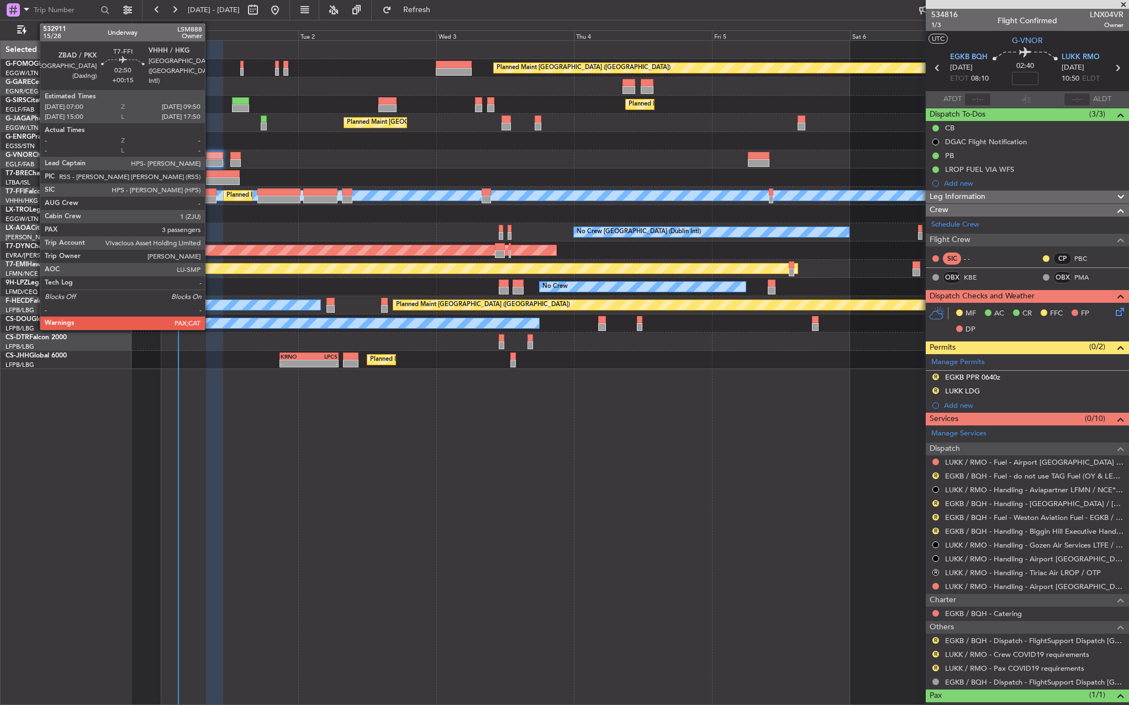
click at [210, 196] on div at bounding box center [208, 200] width 17 height 8
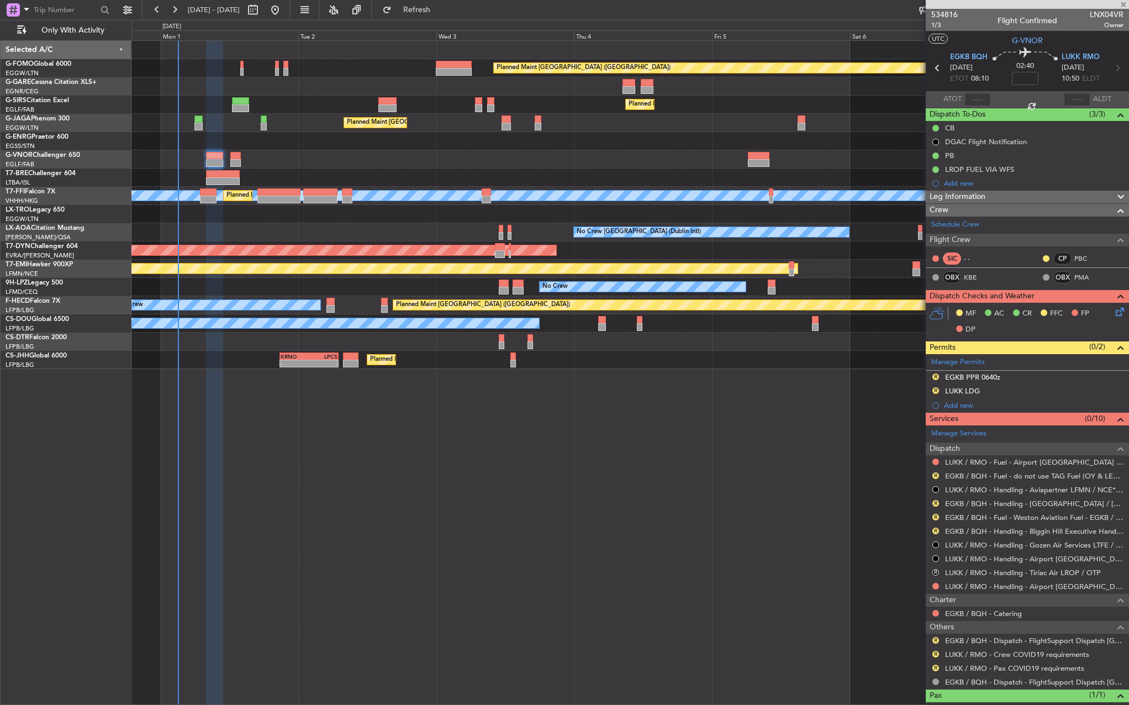
type input "+00:15"
type input "5"
